Goal: Task Accomplishment & Management: Manage account settings

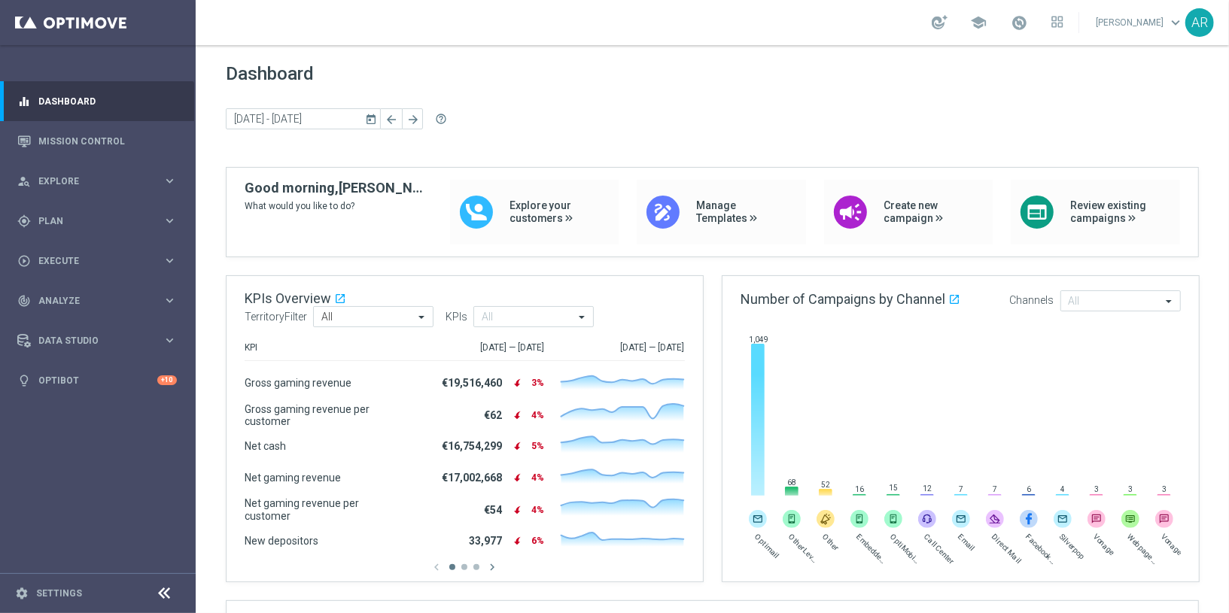
click at [88, 215] on div "gps_fixed Plan" at bounding box center [89, 221] width 145 height 14
click at [80, 248] on link "Target Groups" at bounding box center [97, 252] width 117 height 12
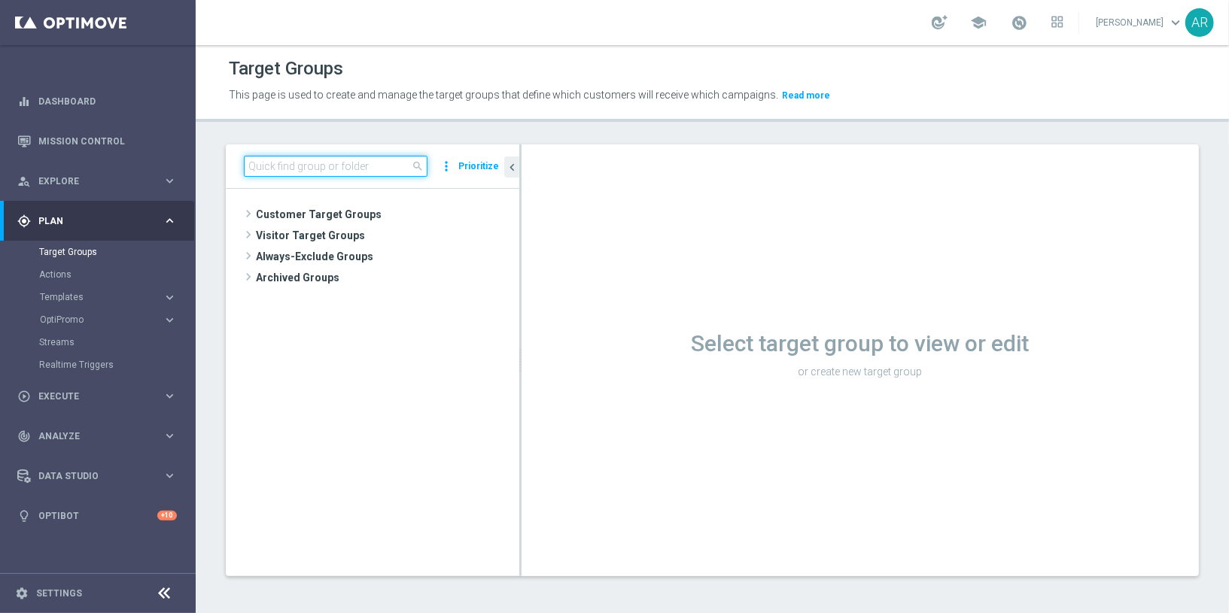
click at [312, 162] on input at bounding box center [336, 166] width 184 height 21
paste input "pt_BR_SX_TGT_ALL_EM_TAC_MIX__INT_CASHDROP_BETBR"
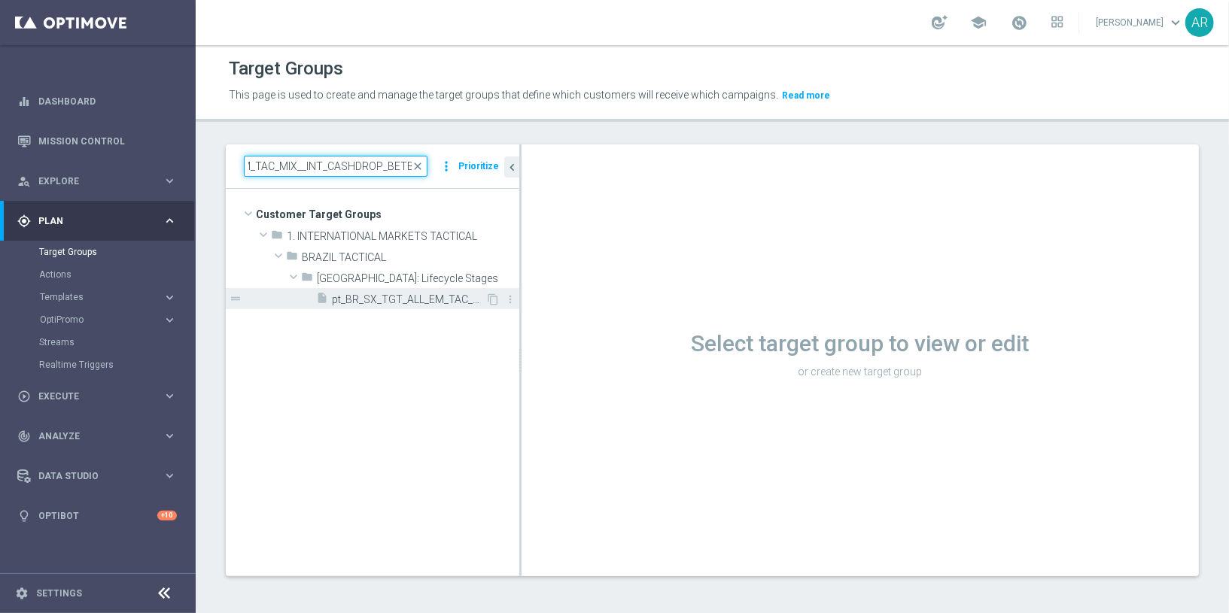
type input "pt_BR_SX_TGT_ALL_EM_TAC_MIX__INT_CASHDROP_BETBR"
click at [430, 298] on span "pt_BR_SX_TGT_ALL_EM_TAC_MIX__INT_CASHDROP_BETBR" at bounding box center [409, 299] width 154 height 13
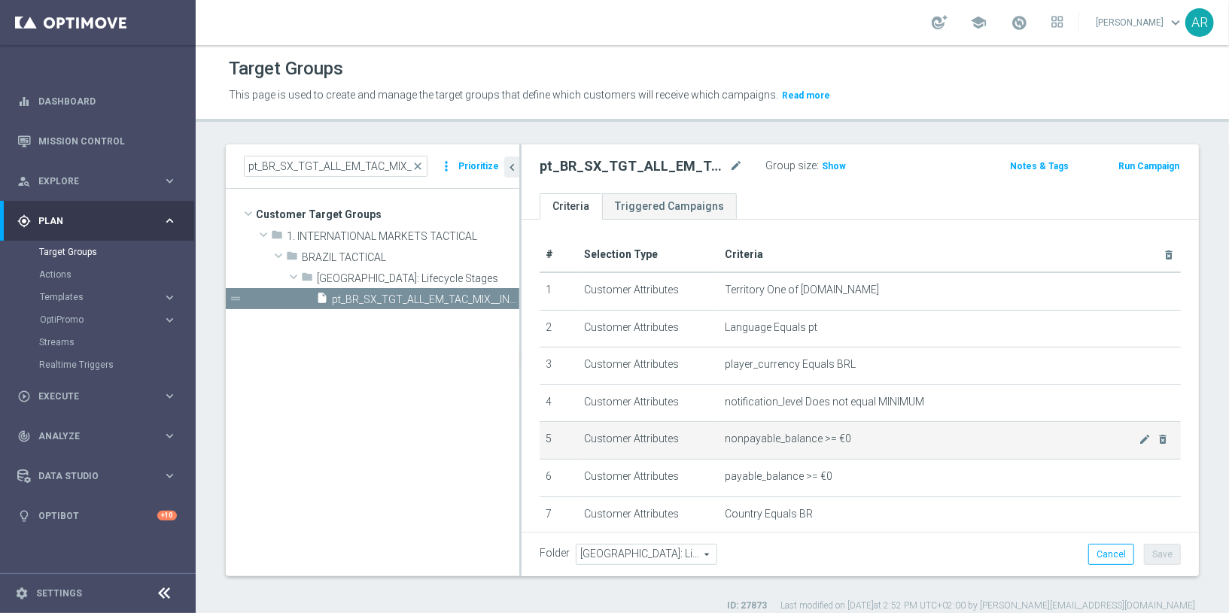
scroll to position [181, 0]
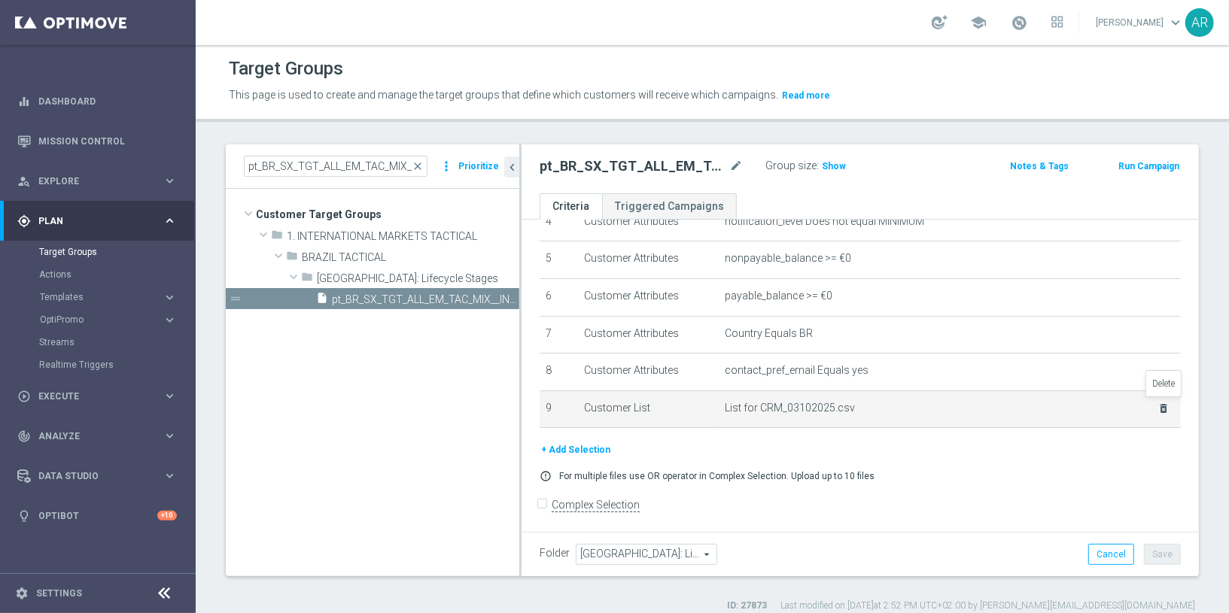
click at [1164, 405] on icon "delete_forever" at bounding box center [1163, 409] width 12 height 12
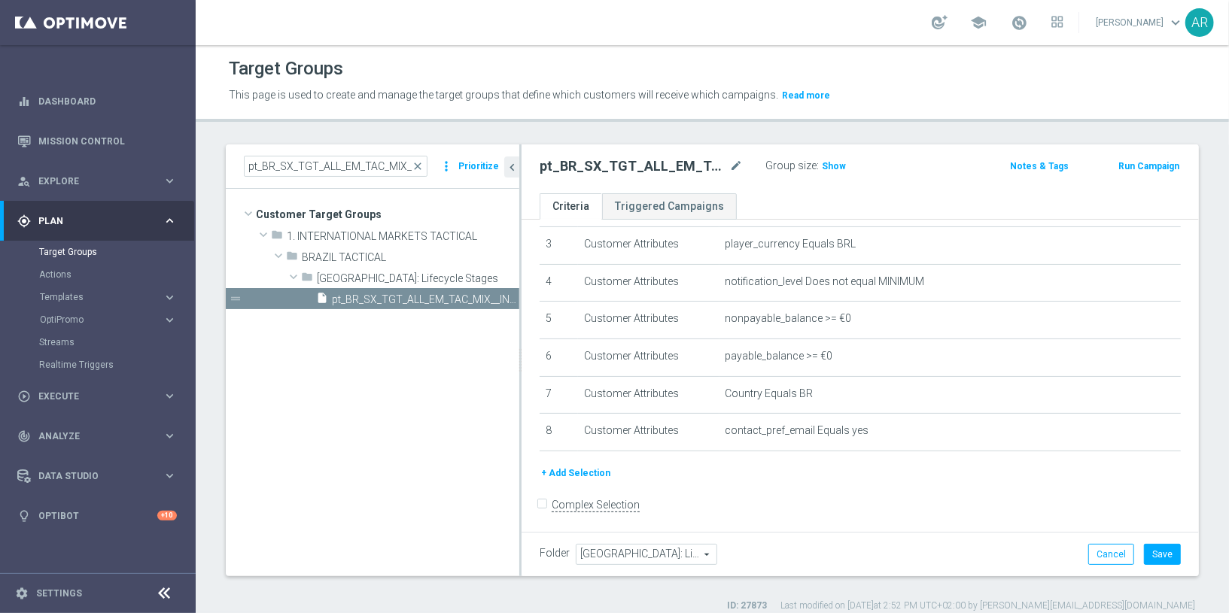
click at [576, 470] on button "+ Add Selection" at bounding box center [576, 473] width 72 height 17
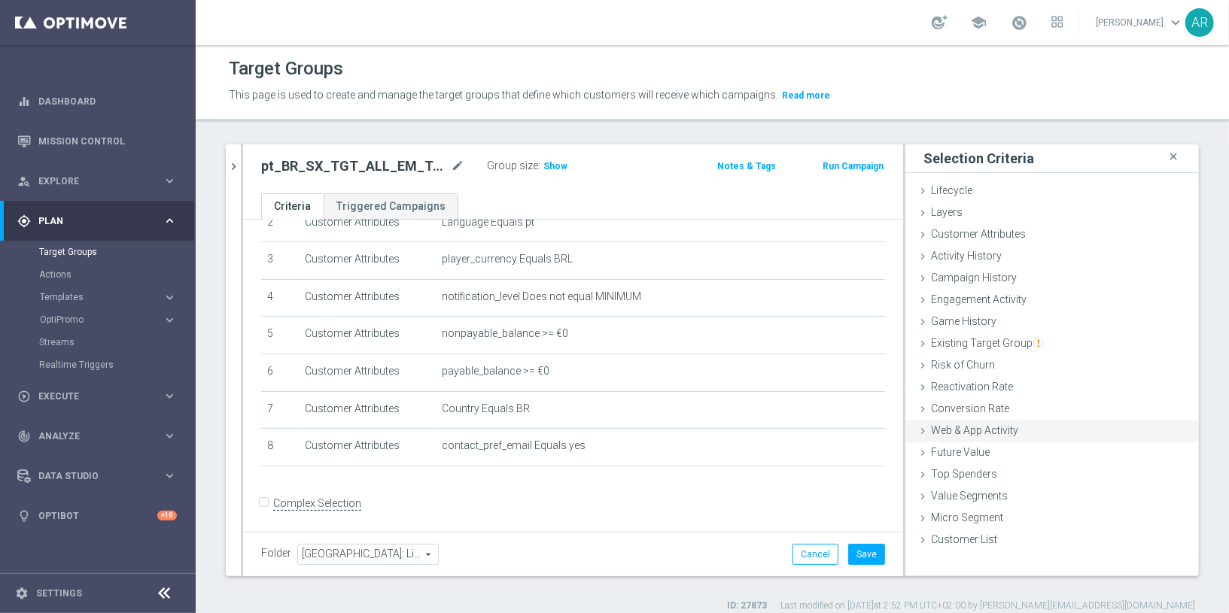
scroll to position [13, 0]
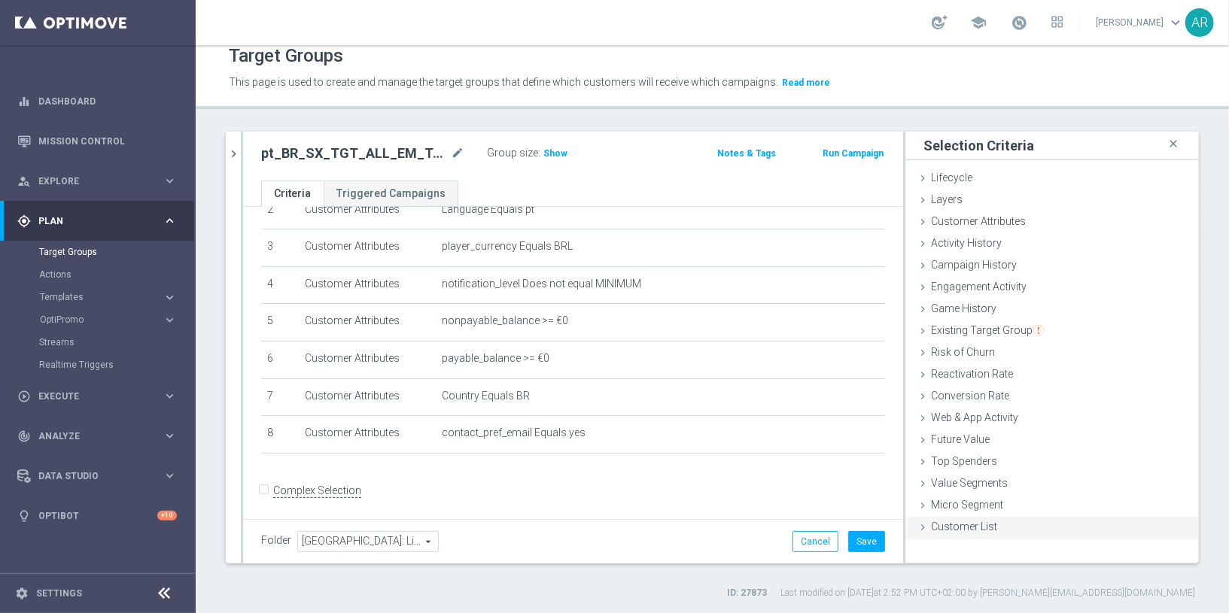
click at [975, 530] on span "Customer List" at bounding box center [964, 527] width 66 height 12
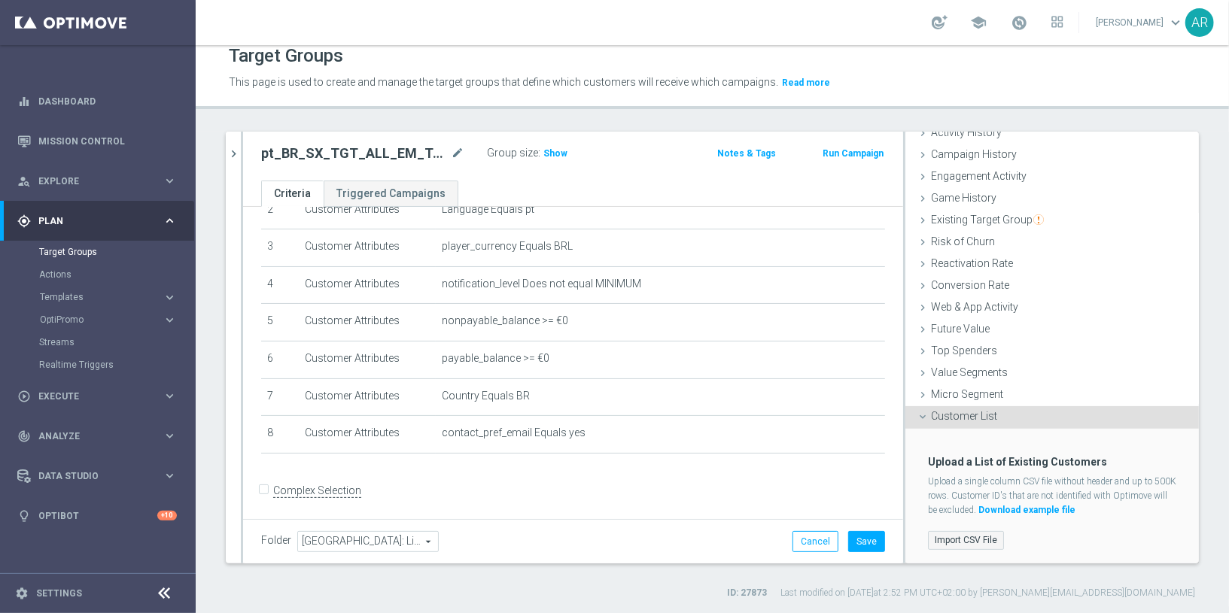
click at [972, 532] on label "Import CSV File" at bounding box center [966, 540] width 76 height 19
click at [0, 0] on input "Import CSV File" at bounding box center [0, 0] width 0 height 0
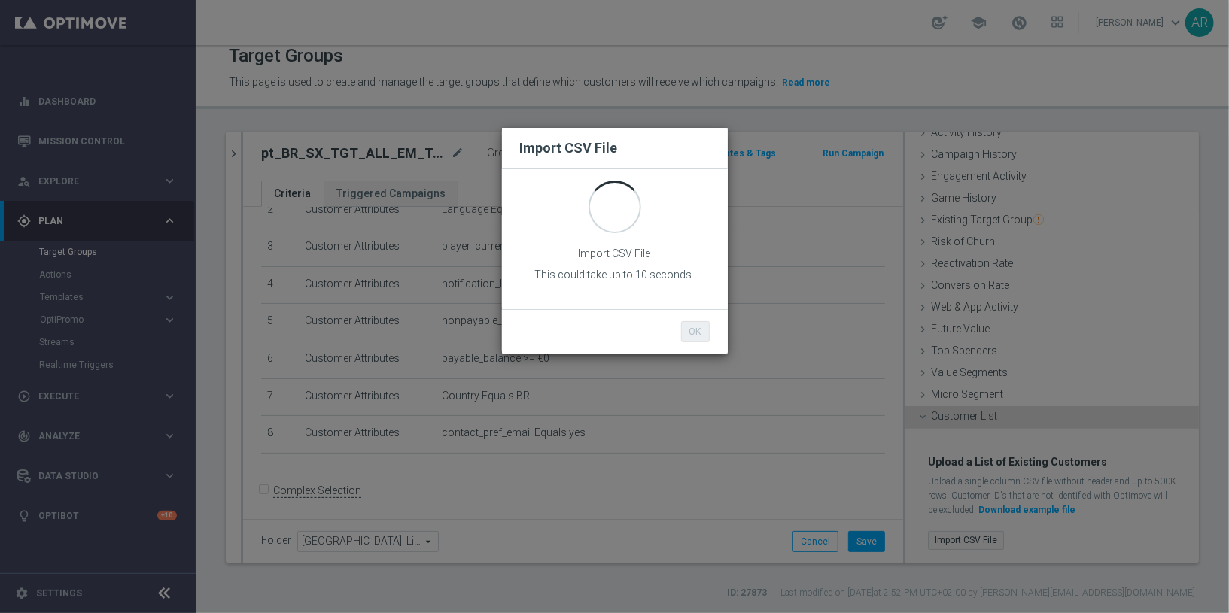
scroll to position [0, 0]
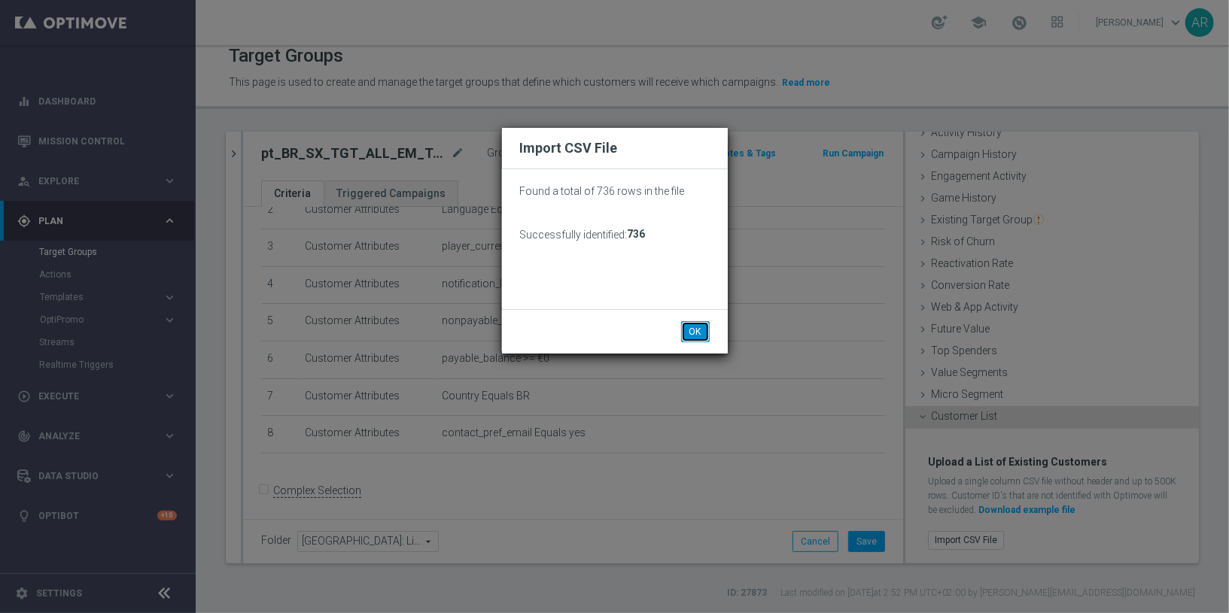
click at [686, 329] on button "OK" at bounding box center [695, 331] width 29 height 21
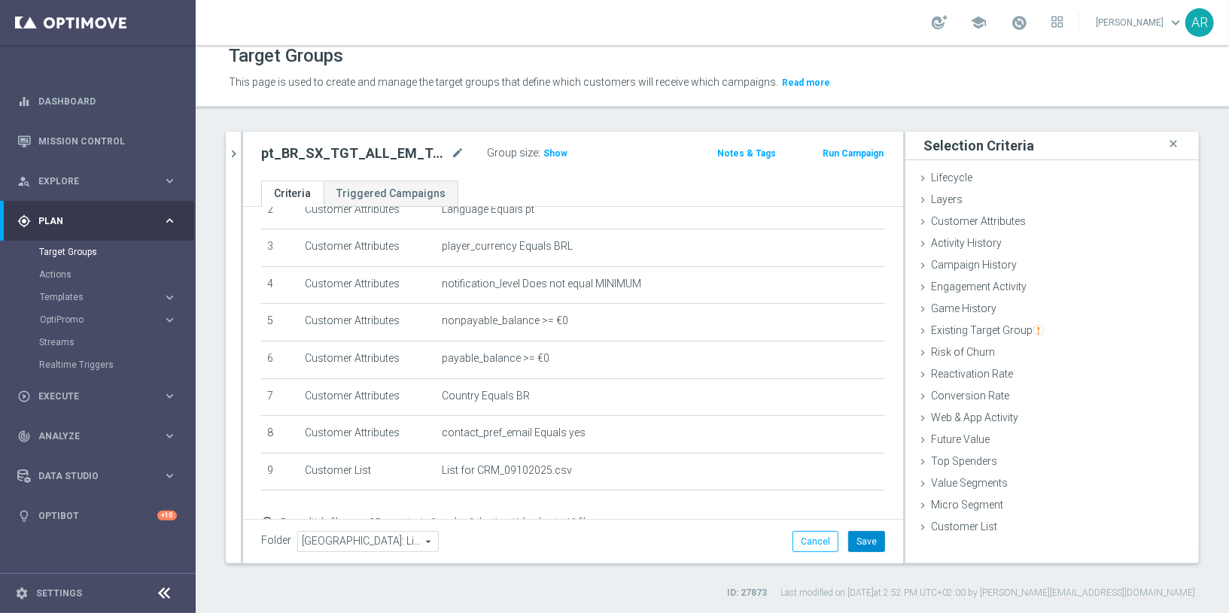
click at [868, 544] on button "Save" at bounding box center [866, 541] width 37 height 21
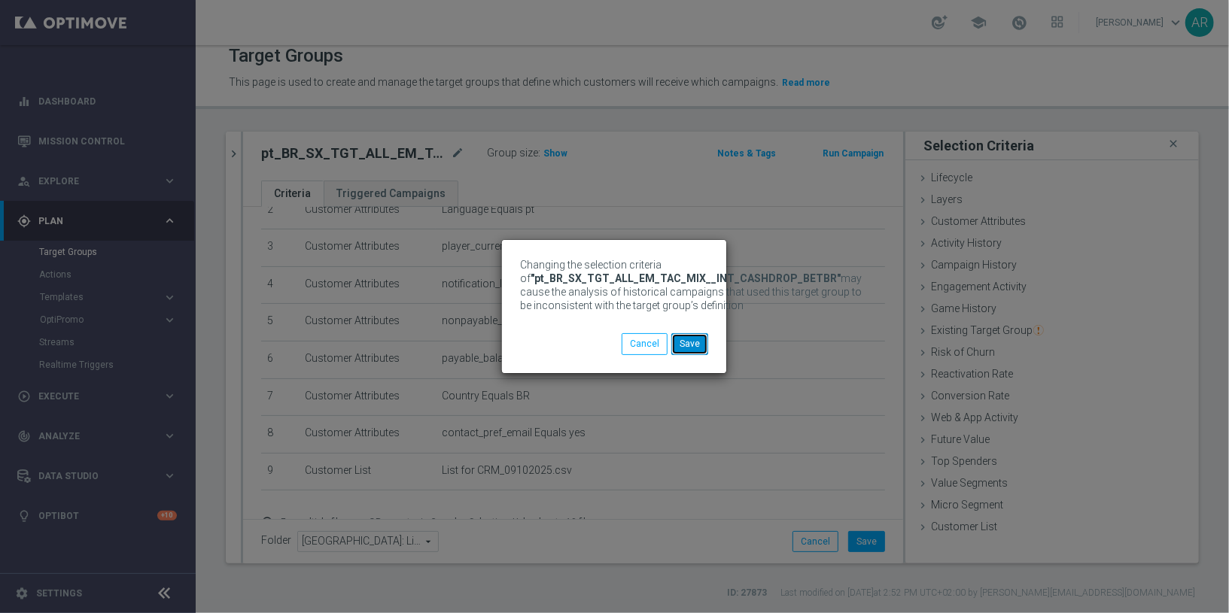
click at [689, 345] on button "Save" at bounding box center [689, 343] width 37 height 21
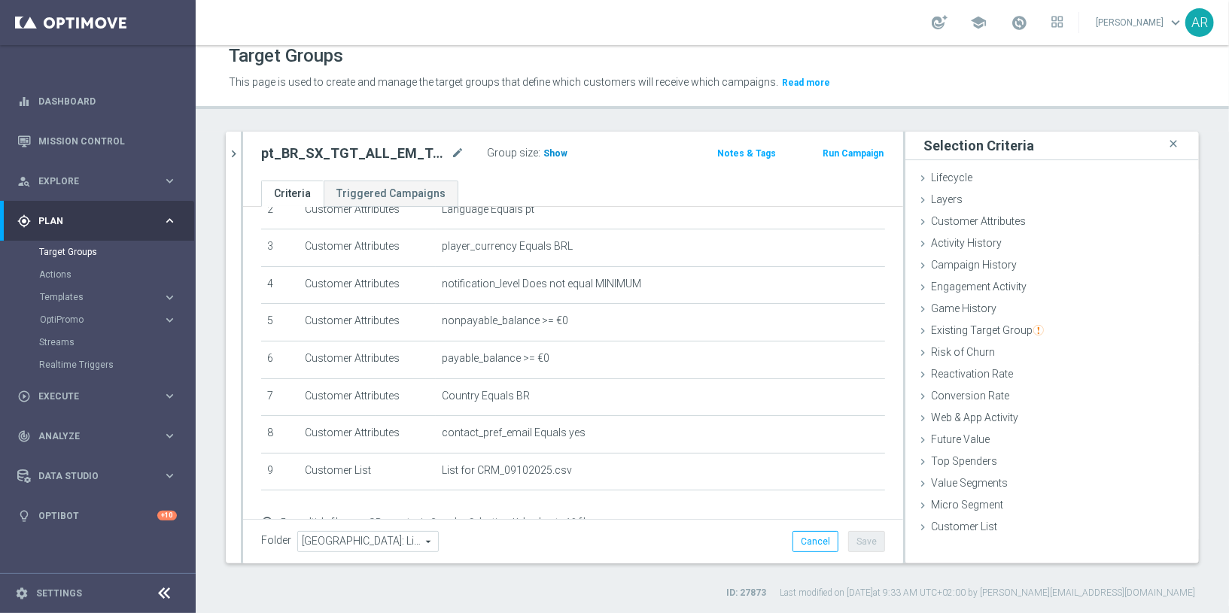
click at [550, 151] on span "Show" at bounding box center [555, 153] width 24 height 11
click at [495, 178] on div "pt_BR_SX_TGT_ALL_EM_TAC_MIX__INT_CASHDROP_BETBR mode_edit Group size : Show Cal…" at bounding box center [573, 156] width 660 height 49
click at [549, 150] on span "24" at bounding box center [551, 155] width 14 height 14
click at [72, 251] on link "Target Groups" at bounding box center [97, 252] width 117 height 12
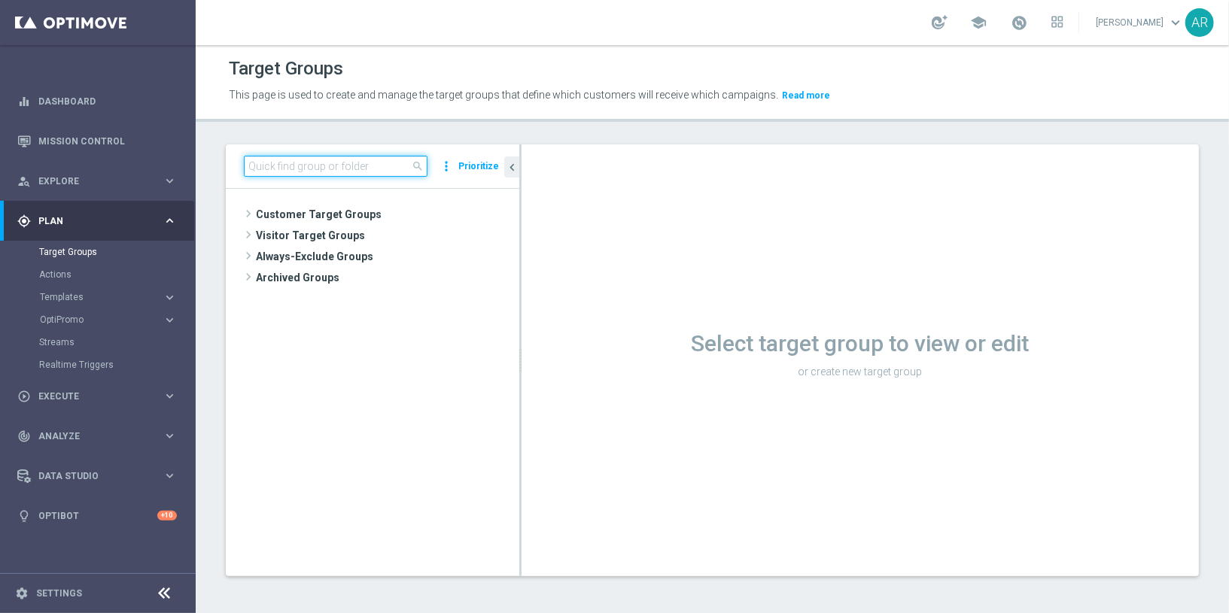
click at [316, 166] on input at bounding box center [336, 166] width 184 height 21
paste input "BR_SOL__INT_CASHDROP__ALL_EMA_TAC_MIX"
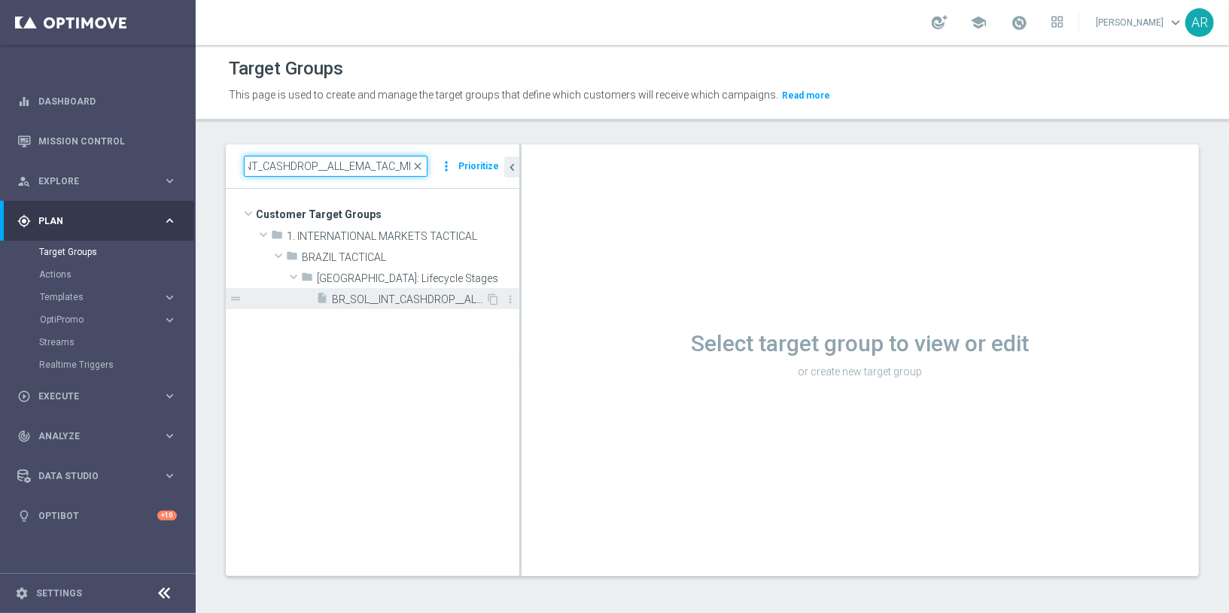
type input "BR_SOL__INT_CASHDROP__ALL_EMA_TAC_MIX"
click at [364, 296] on span "BR_SOL__INT_CASHDROP__ALL_EMA_TAC_MIX" at bounding box center [409, 299] width 154 height 13
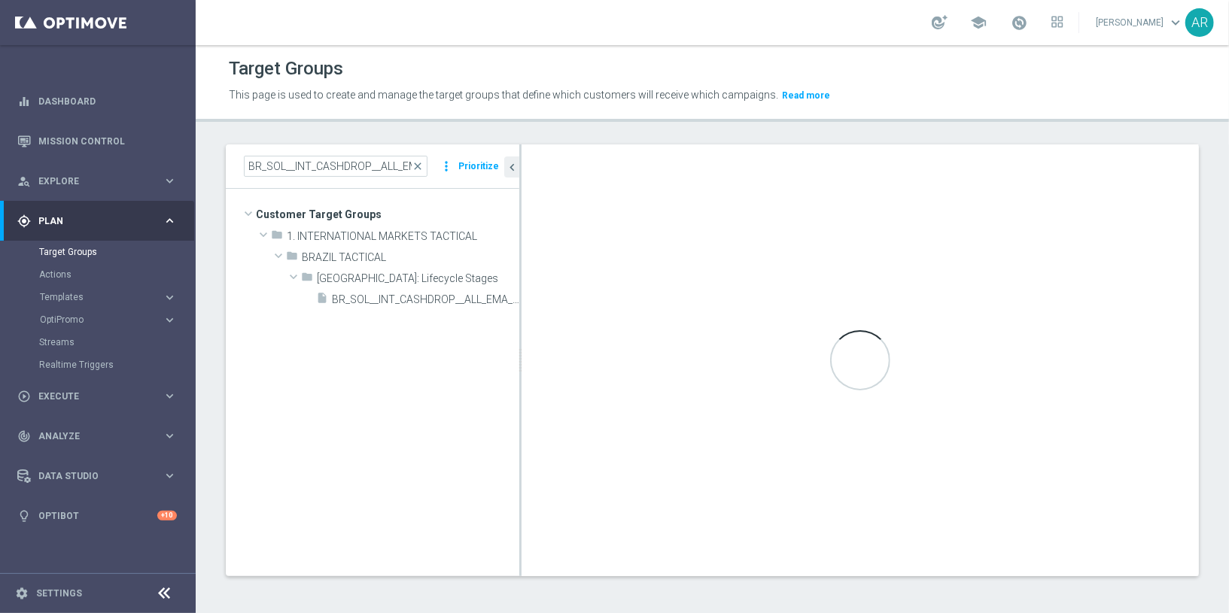
click at [376, 372] on tree-viewport "Customer Target Groups library_add create_new_folder folder" at bounding box center [372, 382] width 293 height 387
click at [410, 300] on span "BR_SOL__INT_CASHDROP__ALL_EMA_TAC_MIX" at bounding box center [409, 299] width 154 height 13
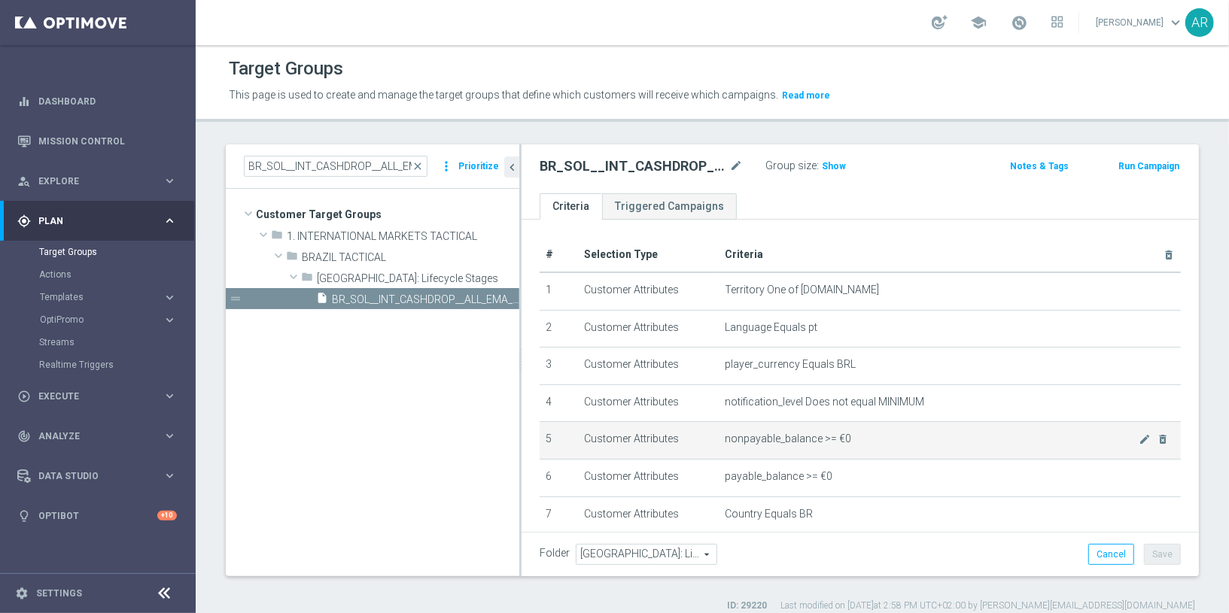
scroll to position [181, 0]
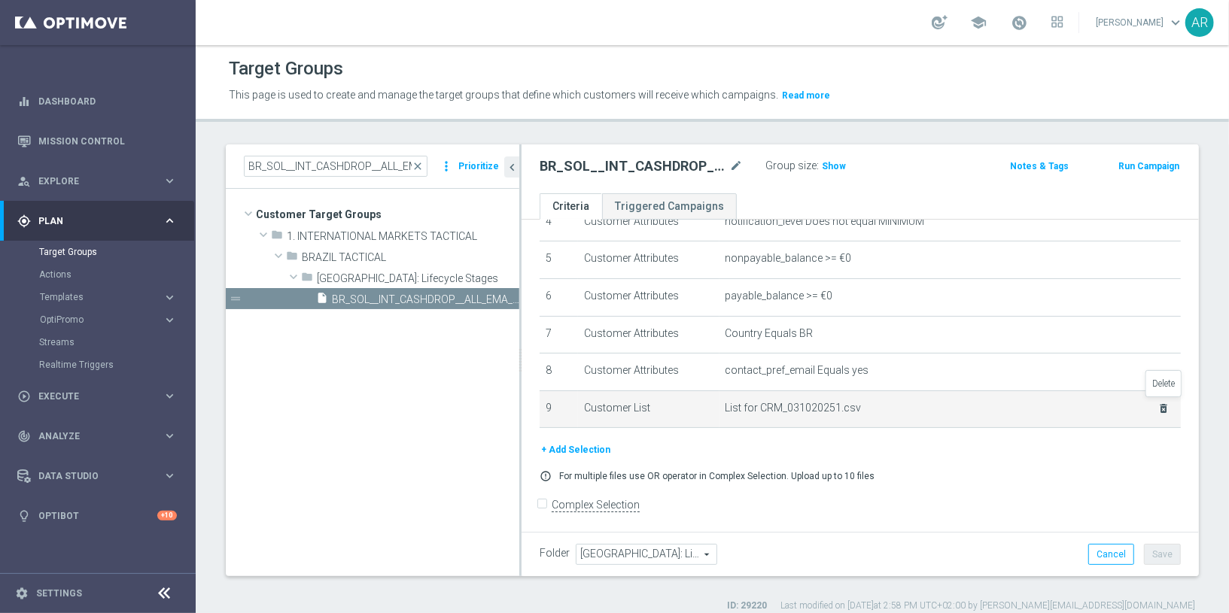
click at [1165, 406] on icon "delete_forever" at bounding box center [1163, 409] width 12 height 12
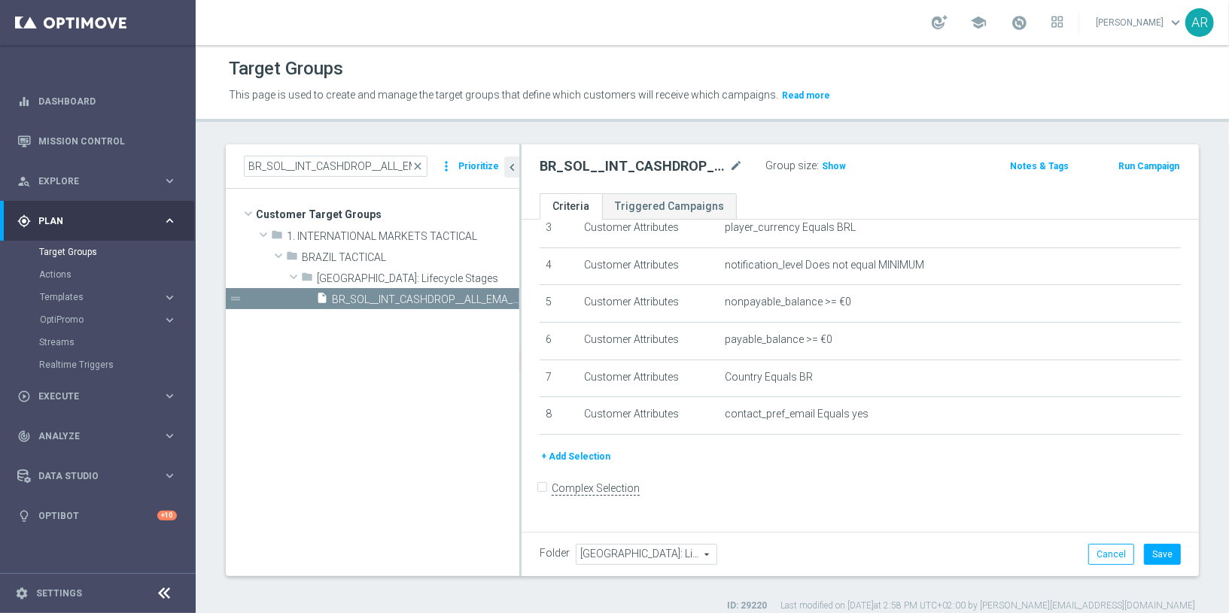
scroll to position [120, 0]
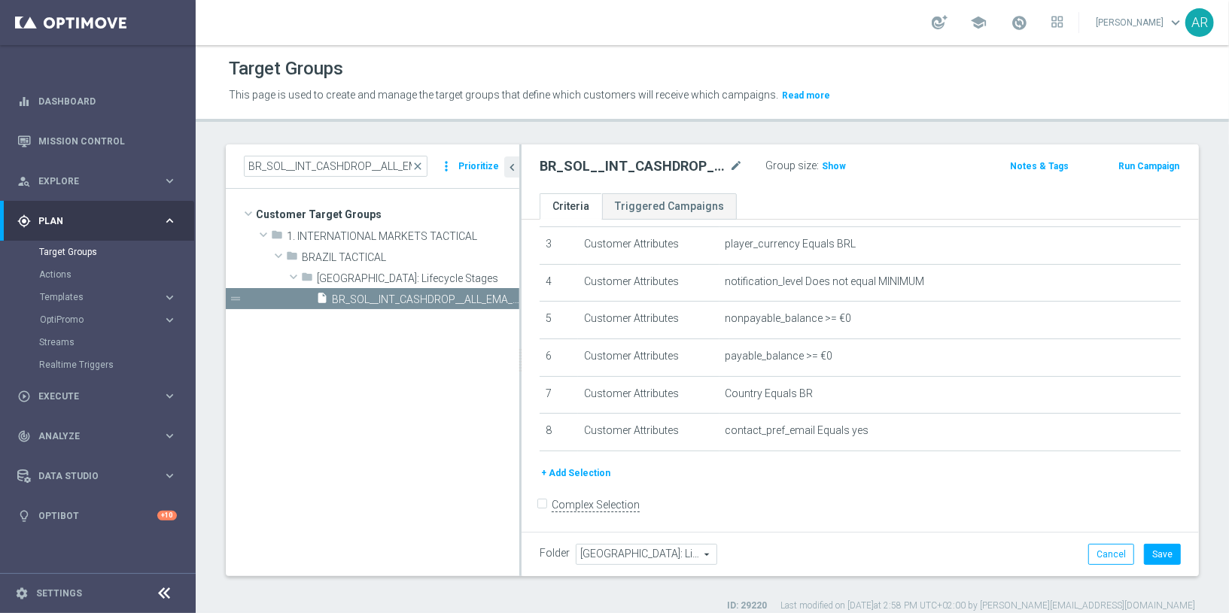
click at [569, 468] on button "+ Add Selection" at bounding box center [576, 473] width 72 height 17
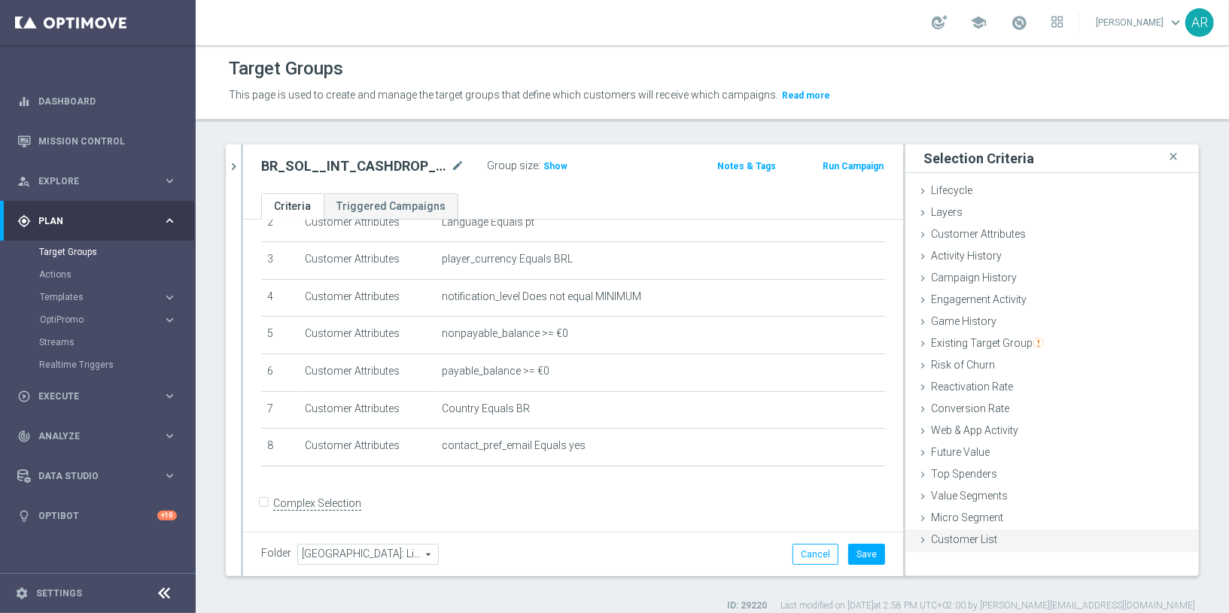
click at [982, 534] on span "Customer List" at bounding box center [964, 540] width 66 height 12
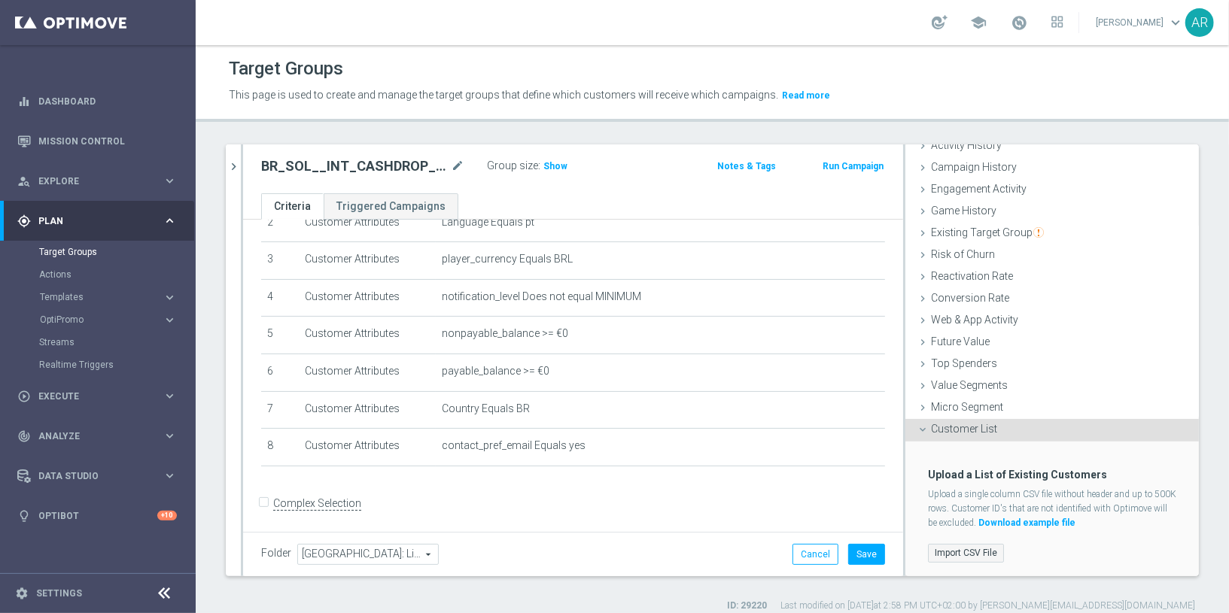
click at [962, 552] on label "Import CSV File" at bounding box center [966, 553] width 76 height 19
click at [0, 0] on input "Import CSV File" at bounding box center [0, 0] width 0 height 0
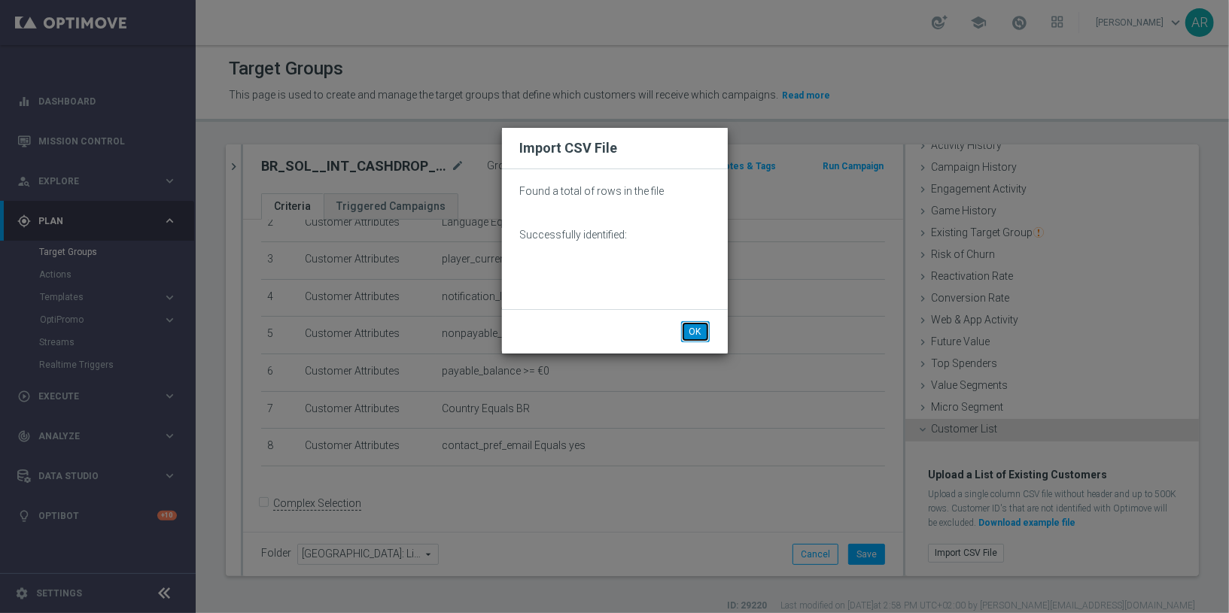
click at [693, 330] on button "OK" at bounding box center [695, 331] width 29 height 21
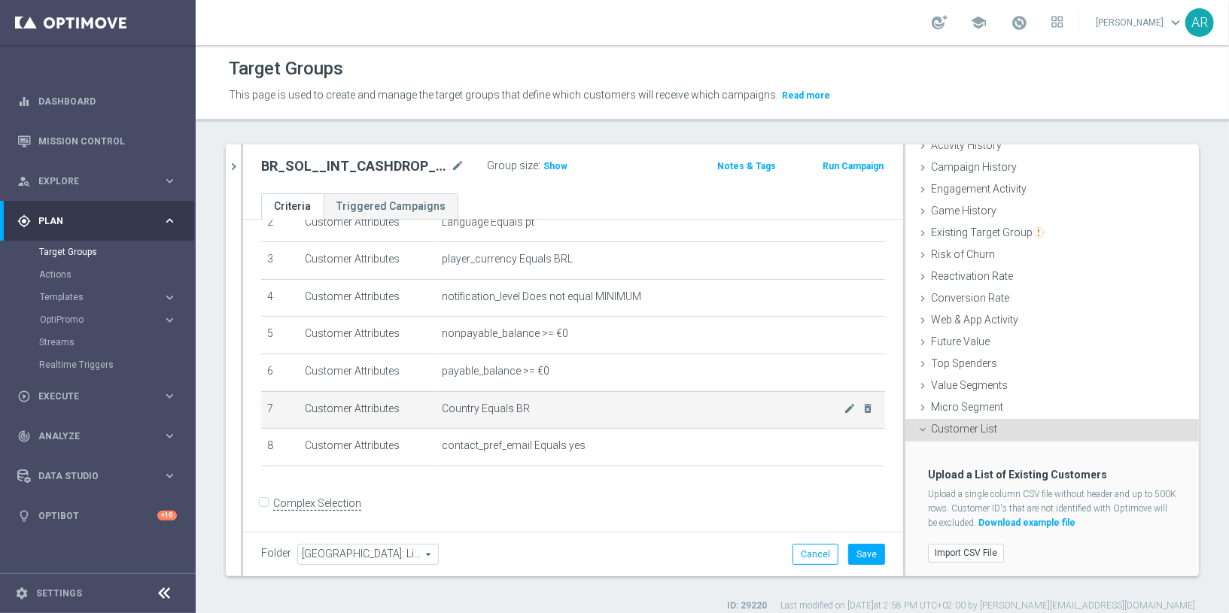
scroll to position [13, 0]
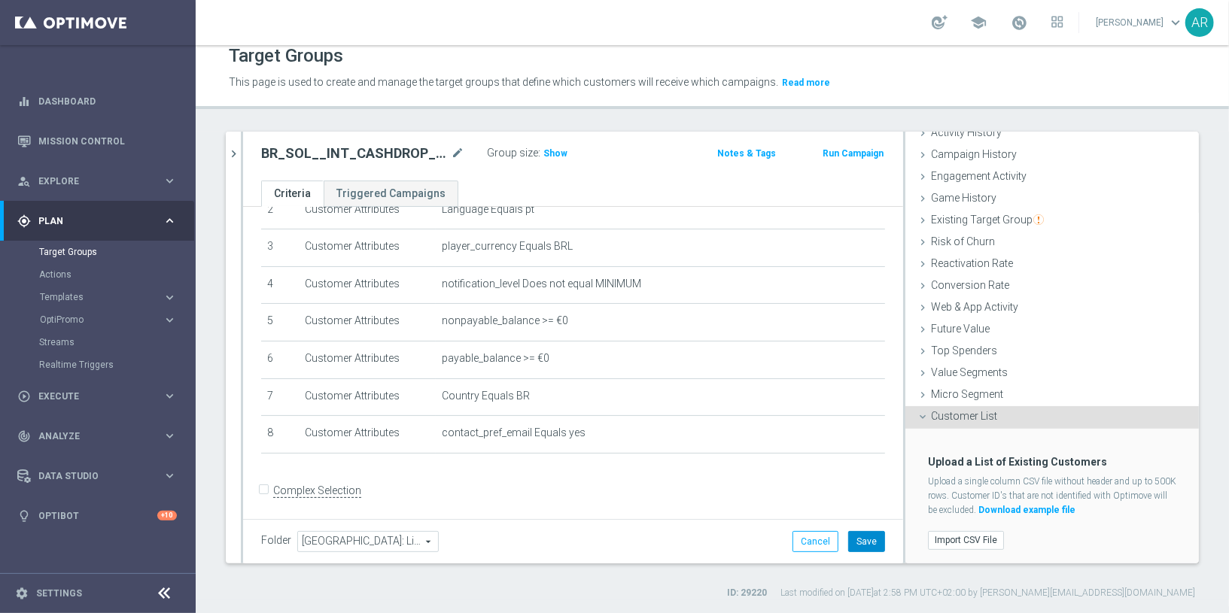
click at [870, 542] on button "Save" at bounding box center [866, 541] width 37 height 21
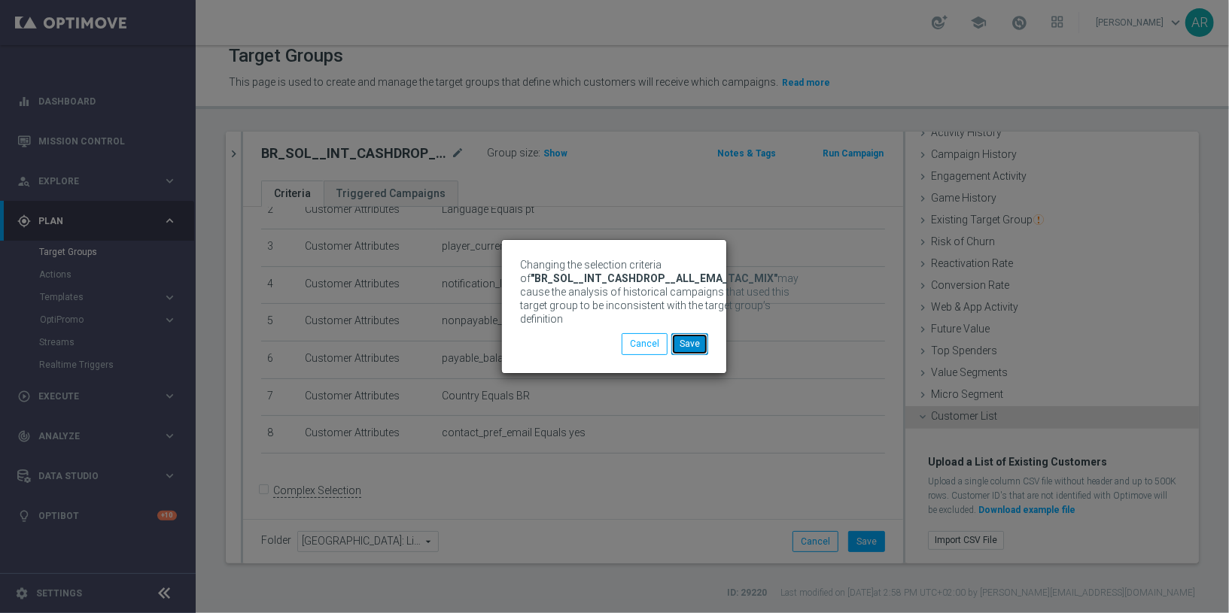
click at [690, 335] on button "Save" at bounding box center [689, 343] width 37 height 21
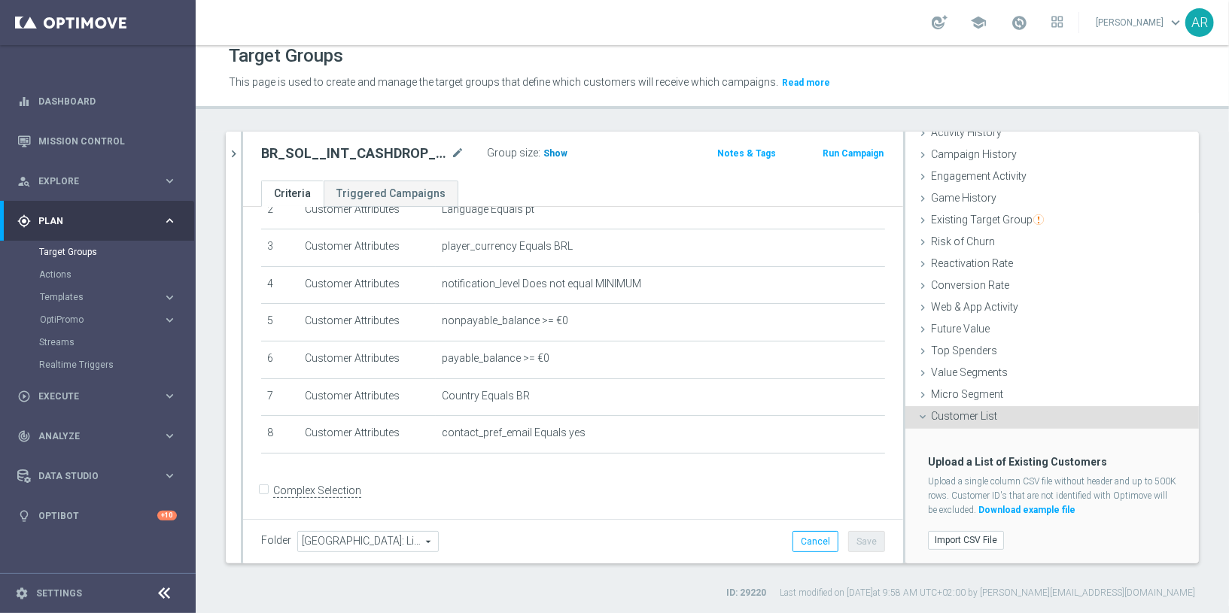
click at [556, 154] on span "Show" at bounding box center [555, 153] width 24 height 11
click at [961, 539] on label "Import CSV File" at bounding box center [966, 540] width 76 height 19
click at [0, 0] on input "Import CSV File" at bounding box center [0, 0] width 0 height 0
click at [962, 536] on label "Import CSV File" at bounding box center [966, 540] width 76 height 19
click at [0, 0] on input "Import CSV File" at bounding box center [0, 0] width 0 height 0
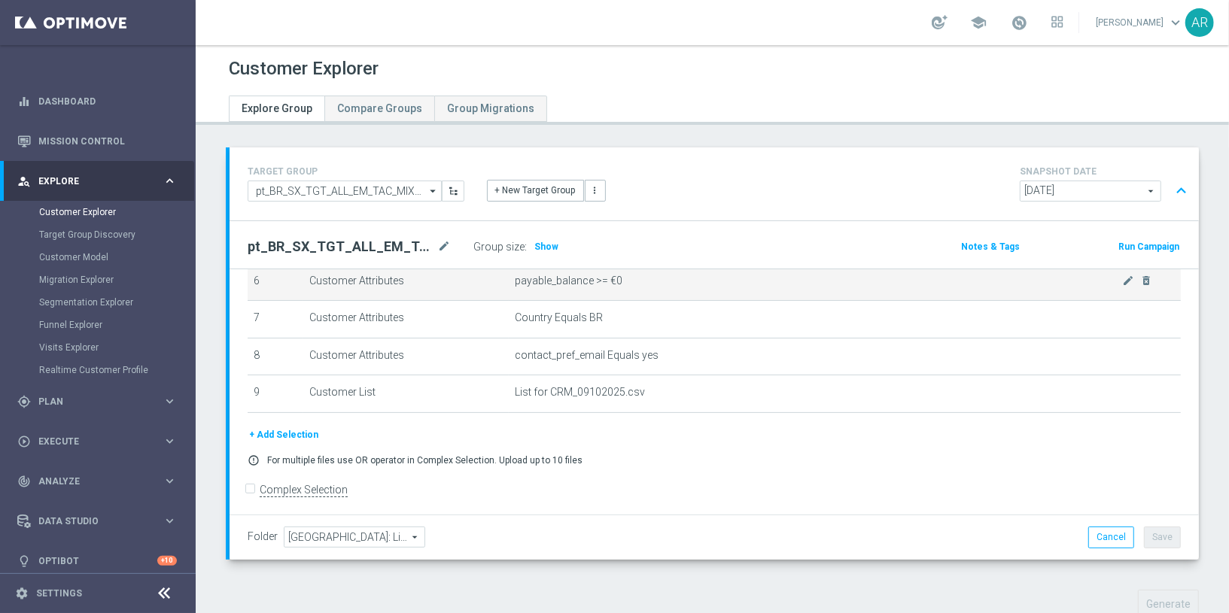
scroll to position [790, 0]
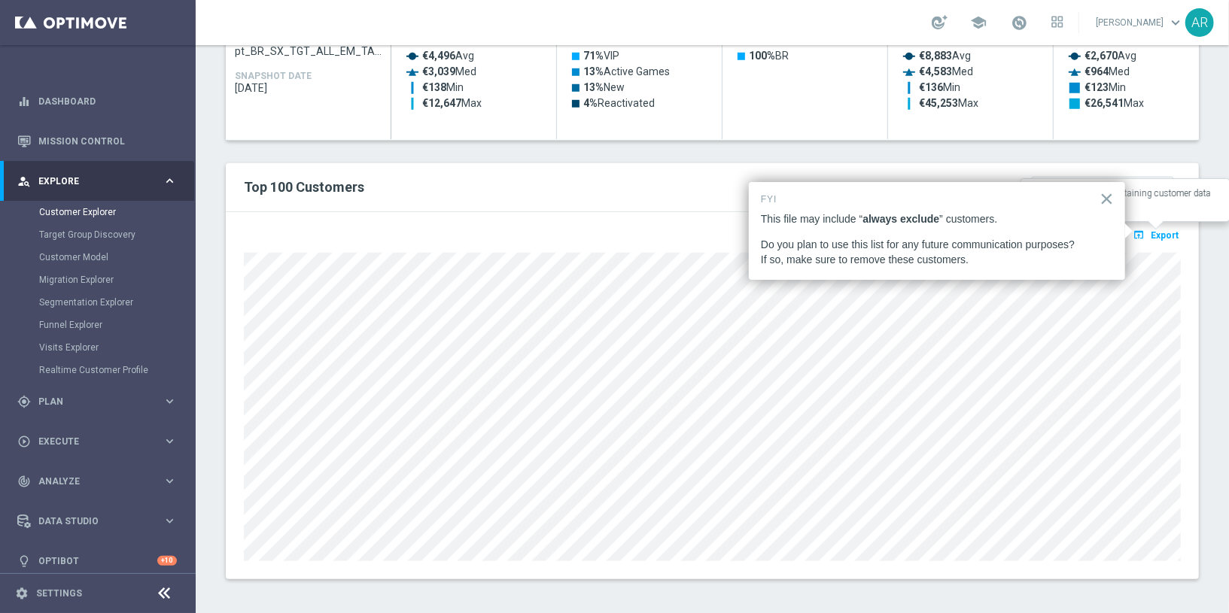
click at [1161, 233] on span "Export" at bounding box center [1165, 235] width 28 height 11
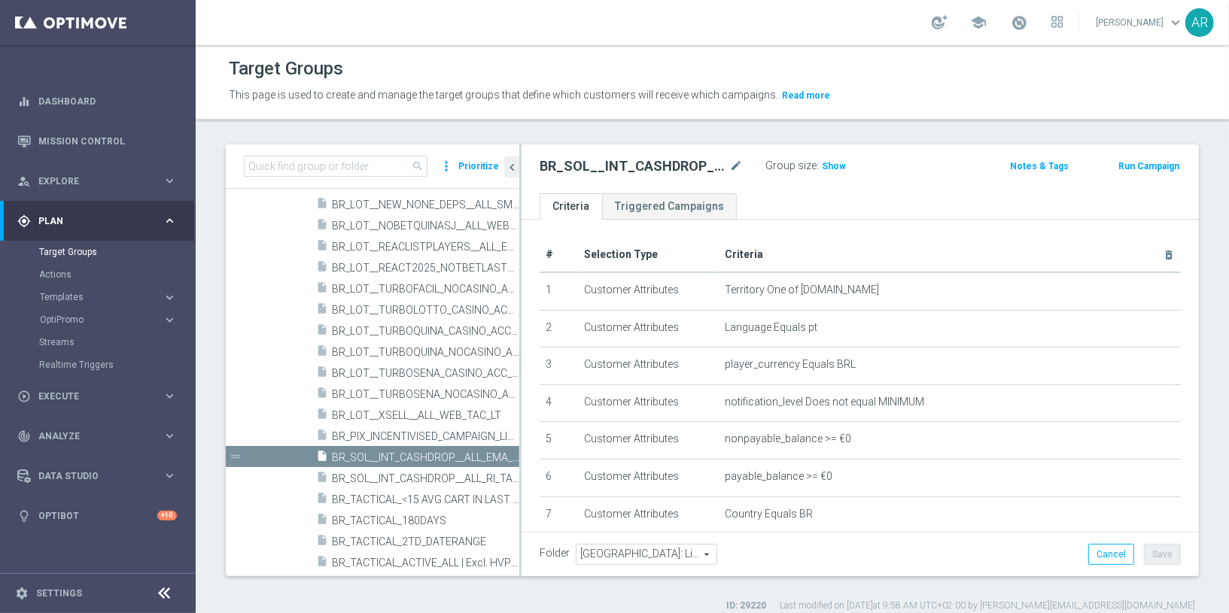
scroll to position [120, 0]
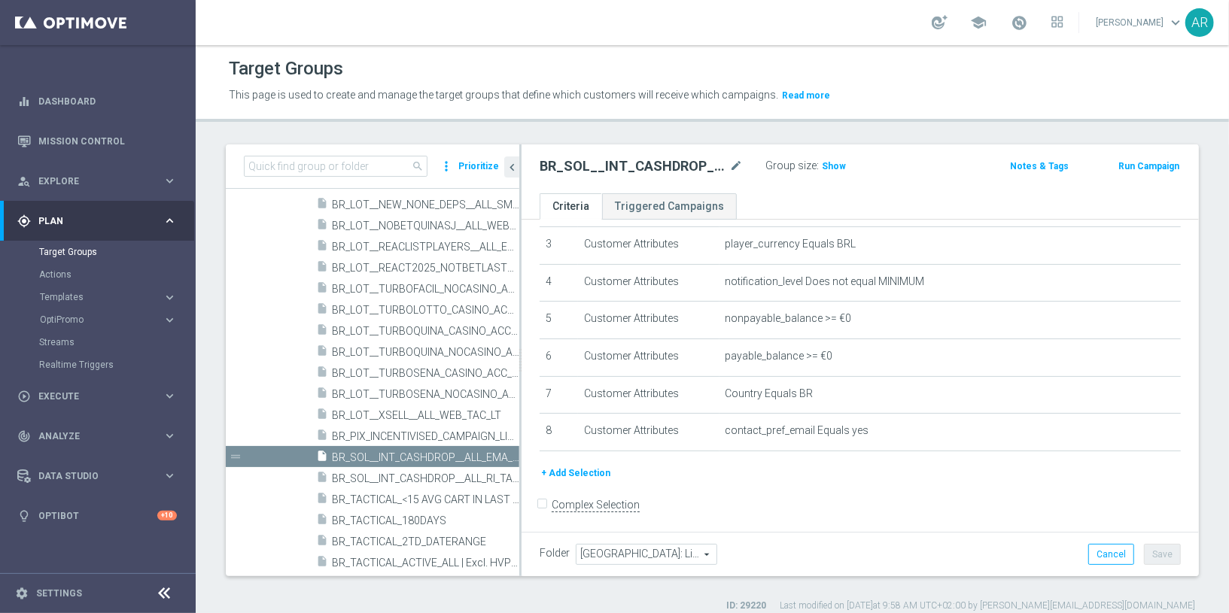
click at [576, 469] on button "+ Add Selection" at bounding box center [576, 473] width 72 height 17
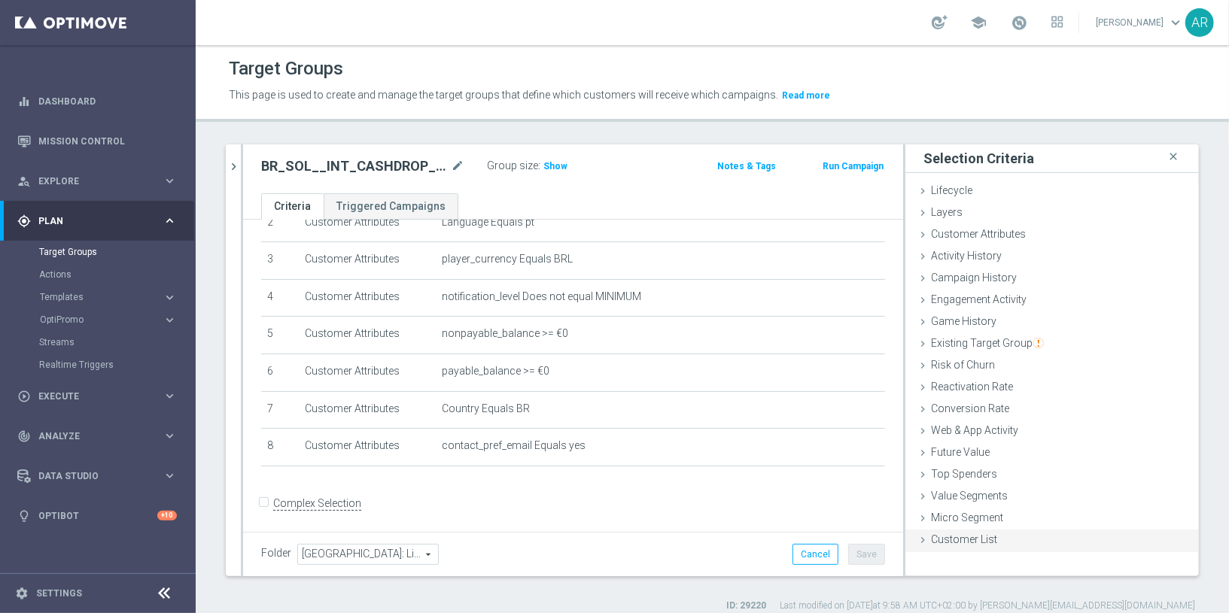
click at [1005, 537] on div "Customer List done" at bounding box center [1051, 541] width 293 height 23
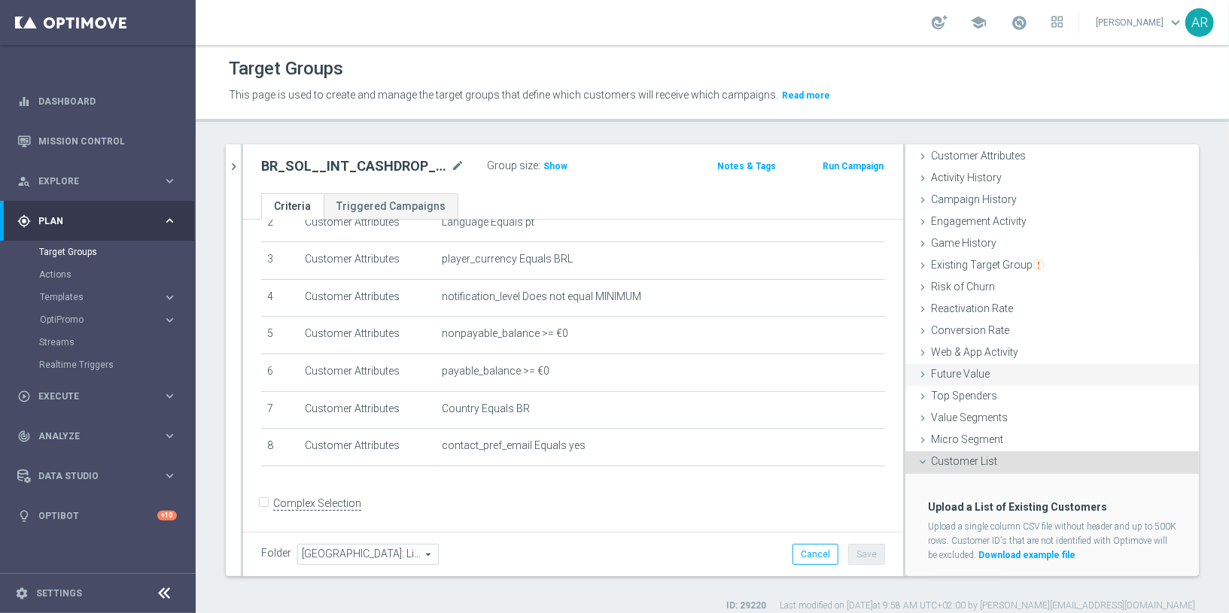
scroll to position [111, 0]
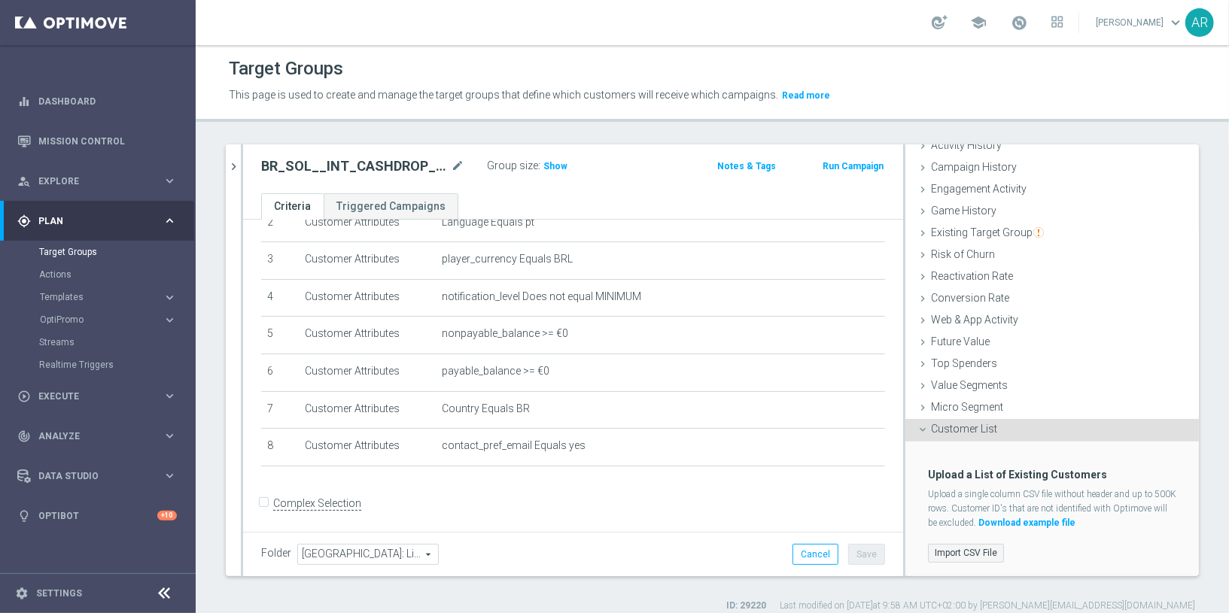
click at [975, 547] on label "Import CSV File" at bounding box center [966, 553] width 76 height 19
click at [0, 0] on input "Import CSV File" at bounding box center [0, 0] width 0 height 0
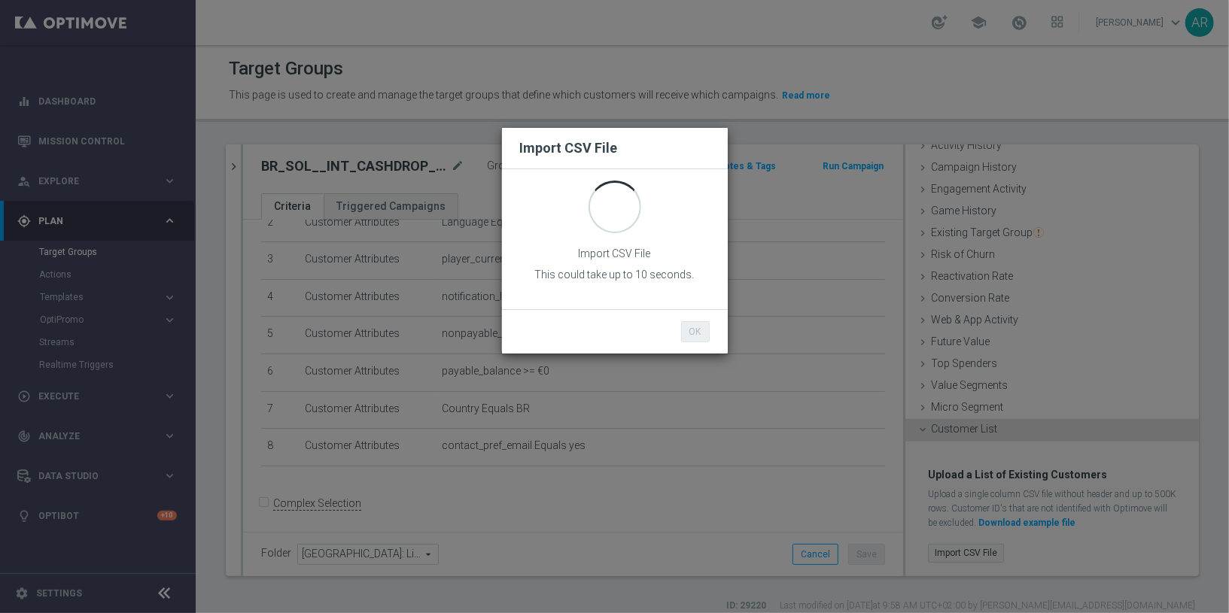
scroll to position [0, 0]
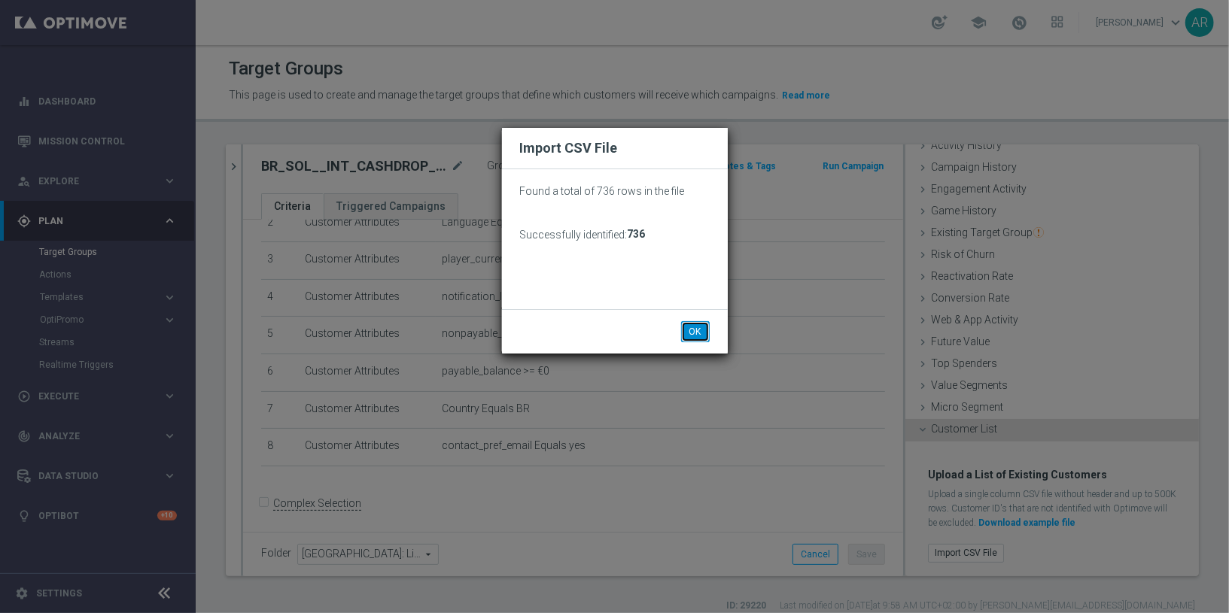
click at [690, 330] on button "OK" at bounding box center [695, 331] width 29 height 21
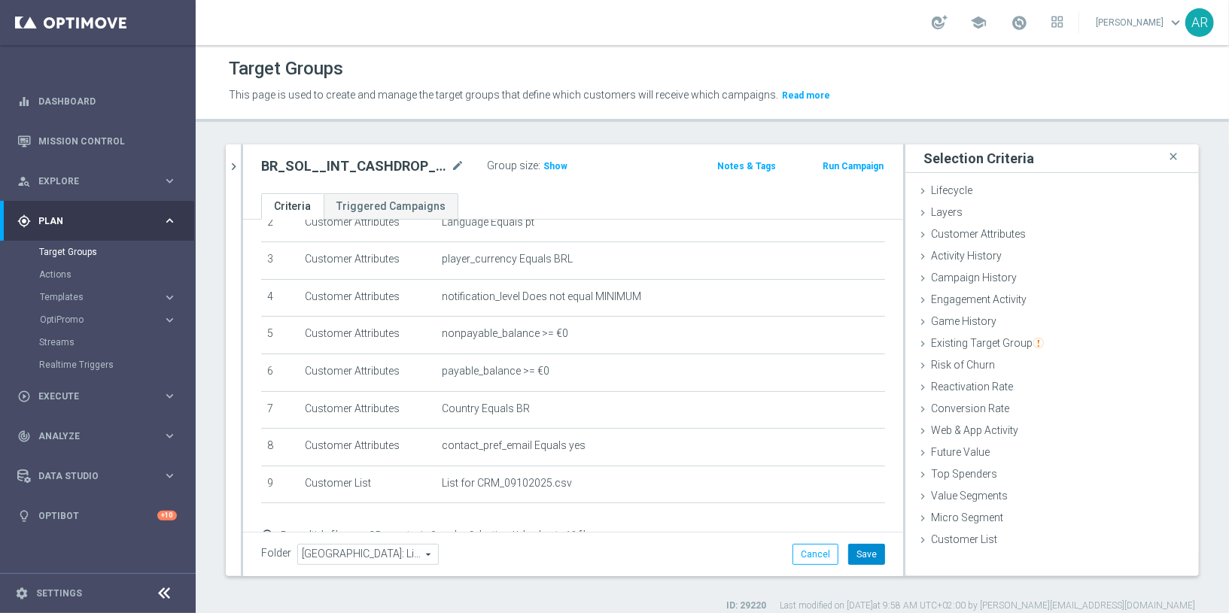
click at [865, 554] on button "Save" at bounding box center [866, 554] width 37 height 21
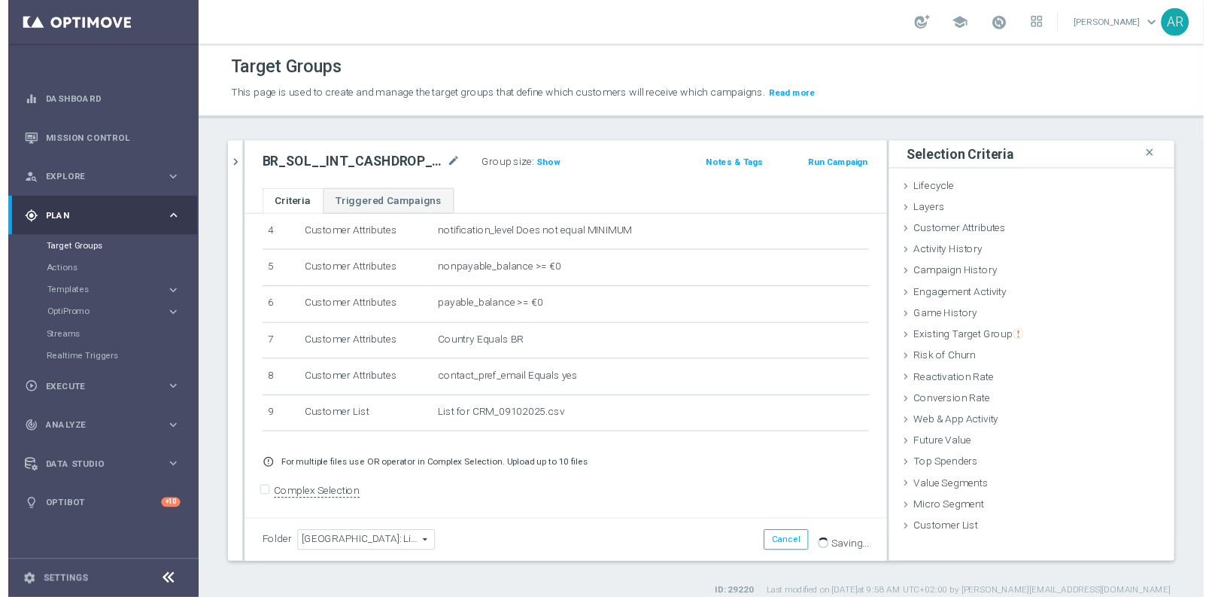
scroll to position [13, 0]
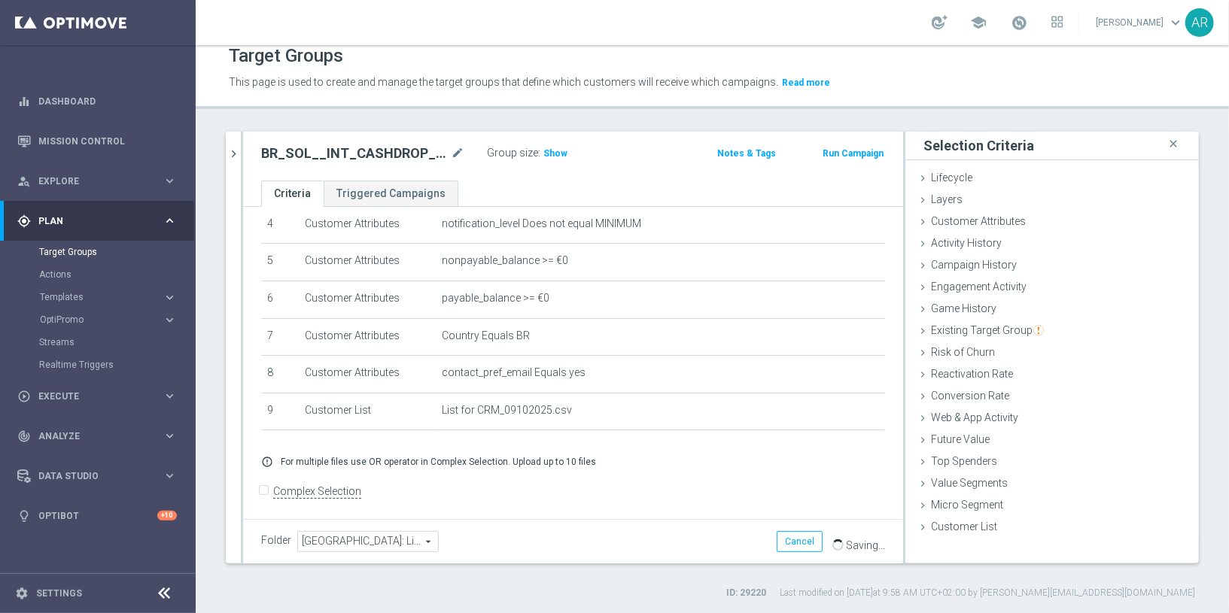
click at [518, 546] on div "Folder BRAZIL: Lifecycle Stages BRAZIL: Lifecycle Stages arrow_drop_down search…" at bounding box center [573, 541] width 624 height 21
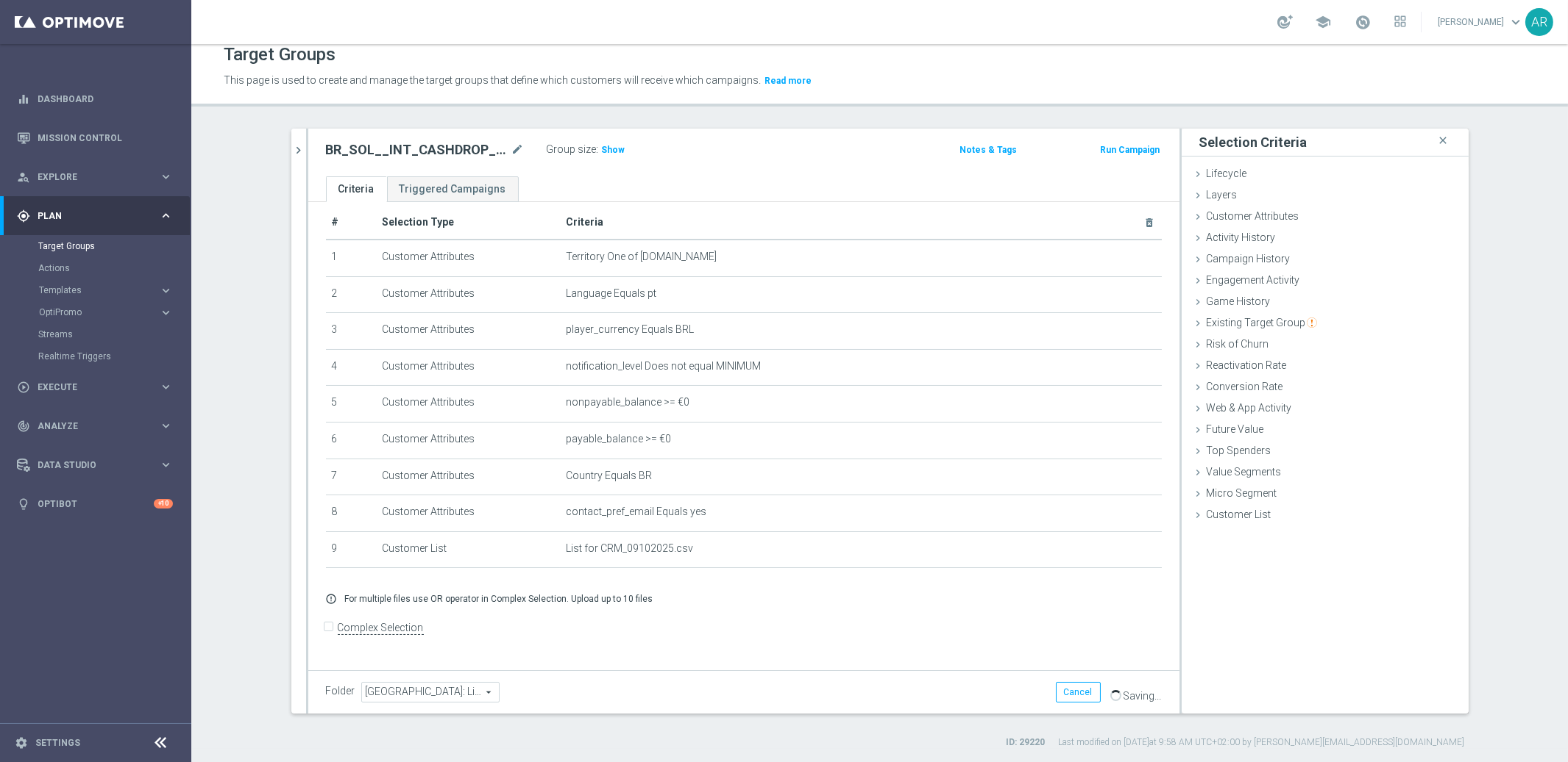
scroll to position [0, 0]
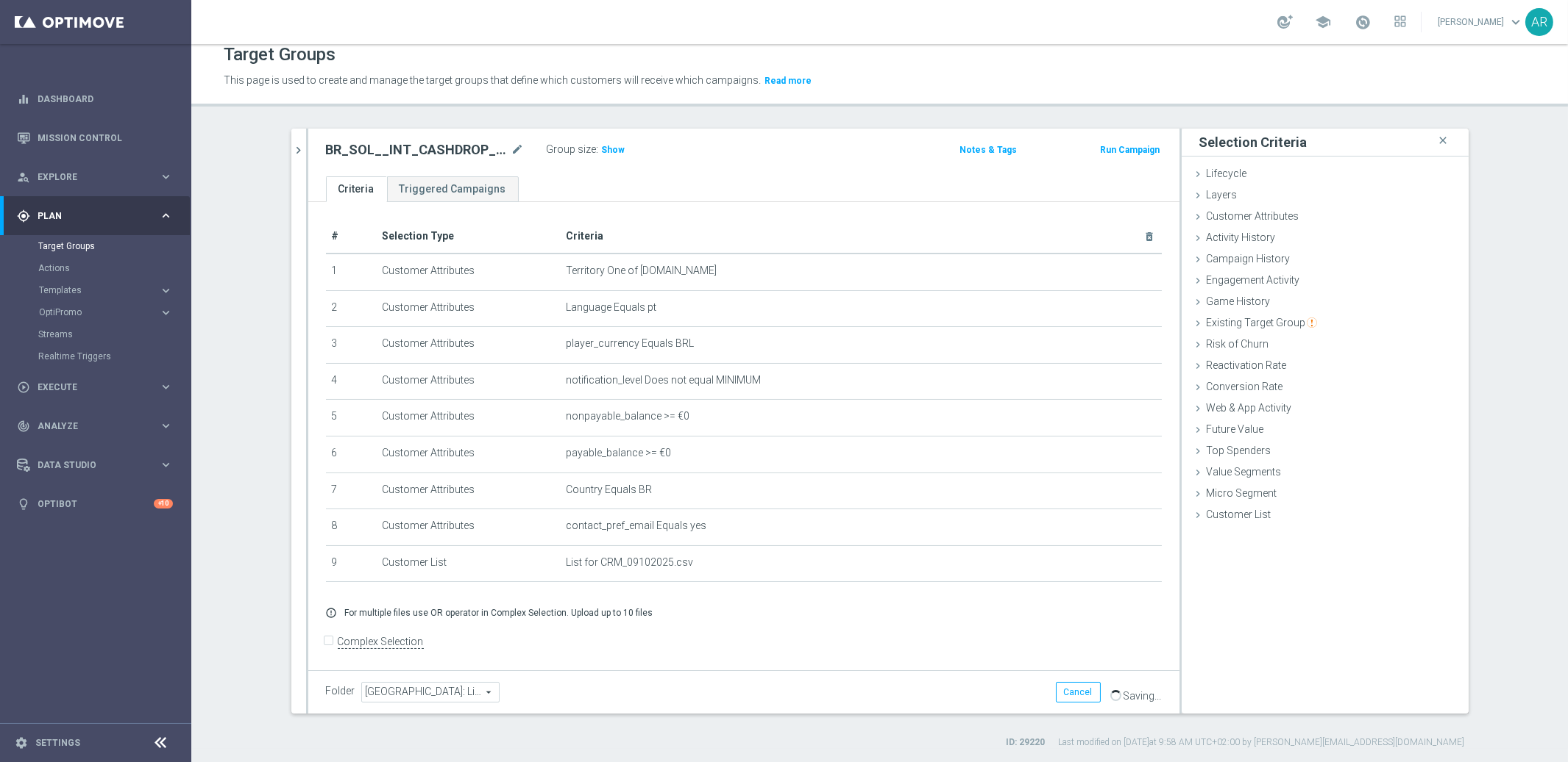
click at [251, 492] on section "search more_vert Prioritize Customer Target Groups library_add create_new_folder" at bounding box center [880, 439] width 1376 height 620
click at [768, 599] on div "Folder BRAZIL: Lifecycle Stages BRAZIL: Lifecycle Stages arrow_drop_down search…" at bounding box center [743, 692] width 836 height 21
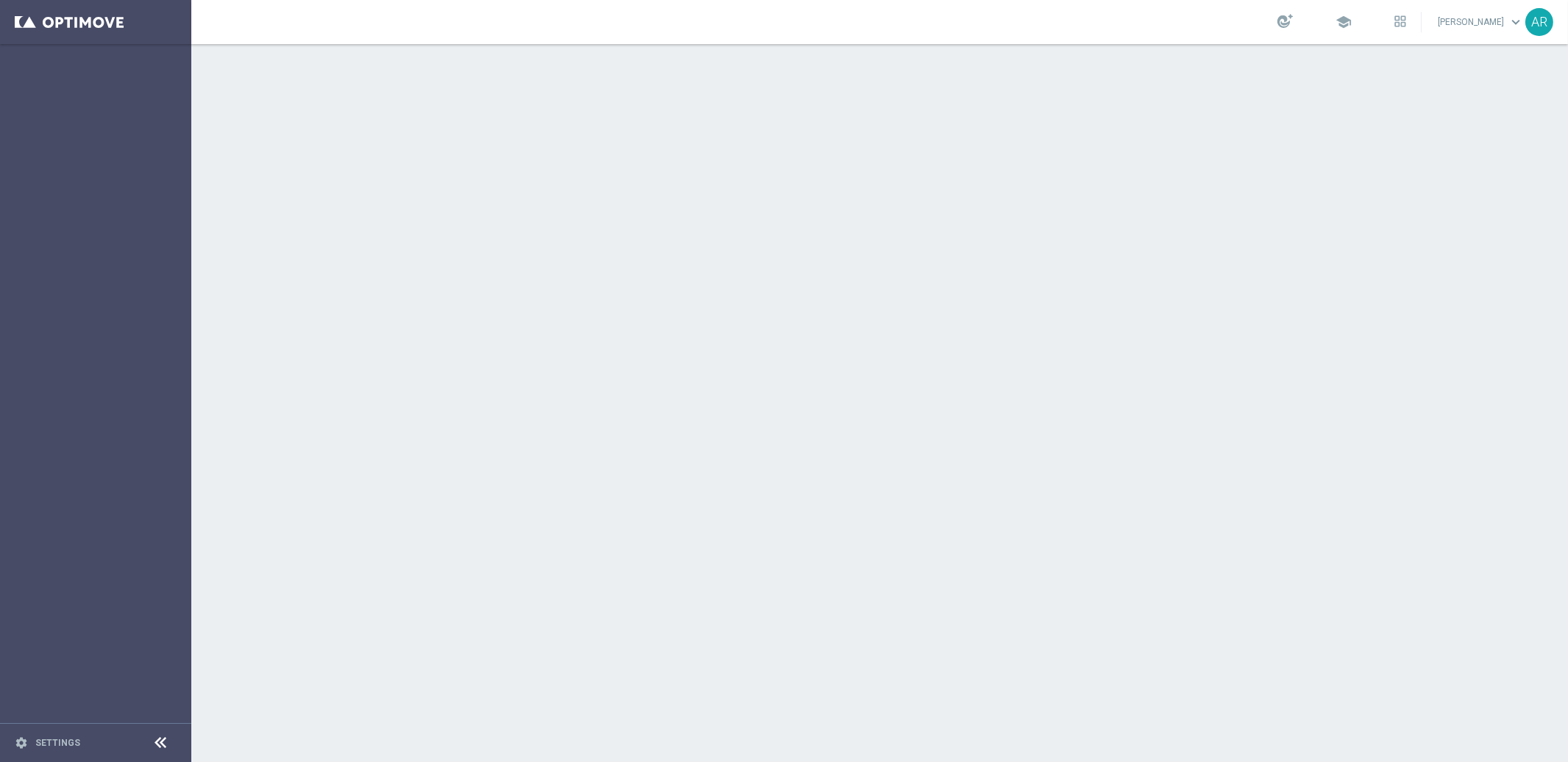
click at [443, 334] on div at bounding box center [880, 402] width 1376 height 718
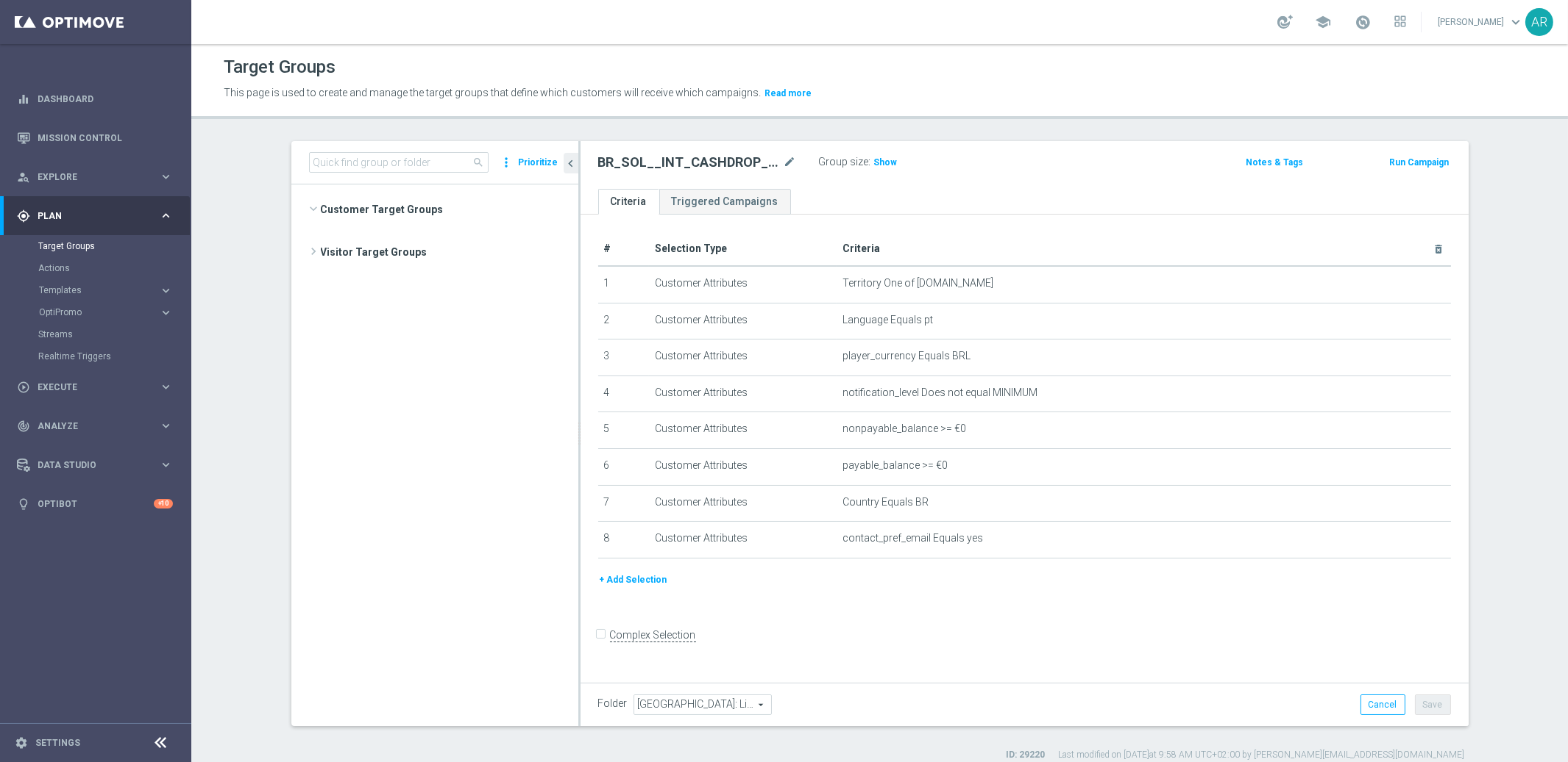
scroll to position [1124, 0]
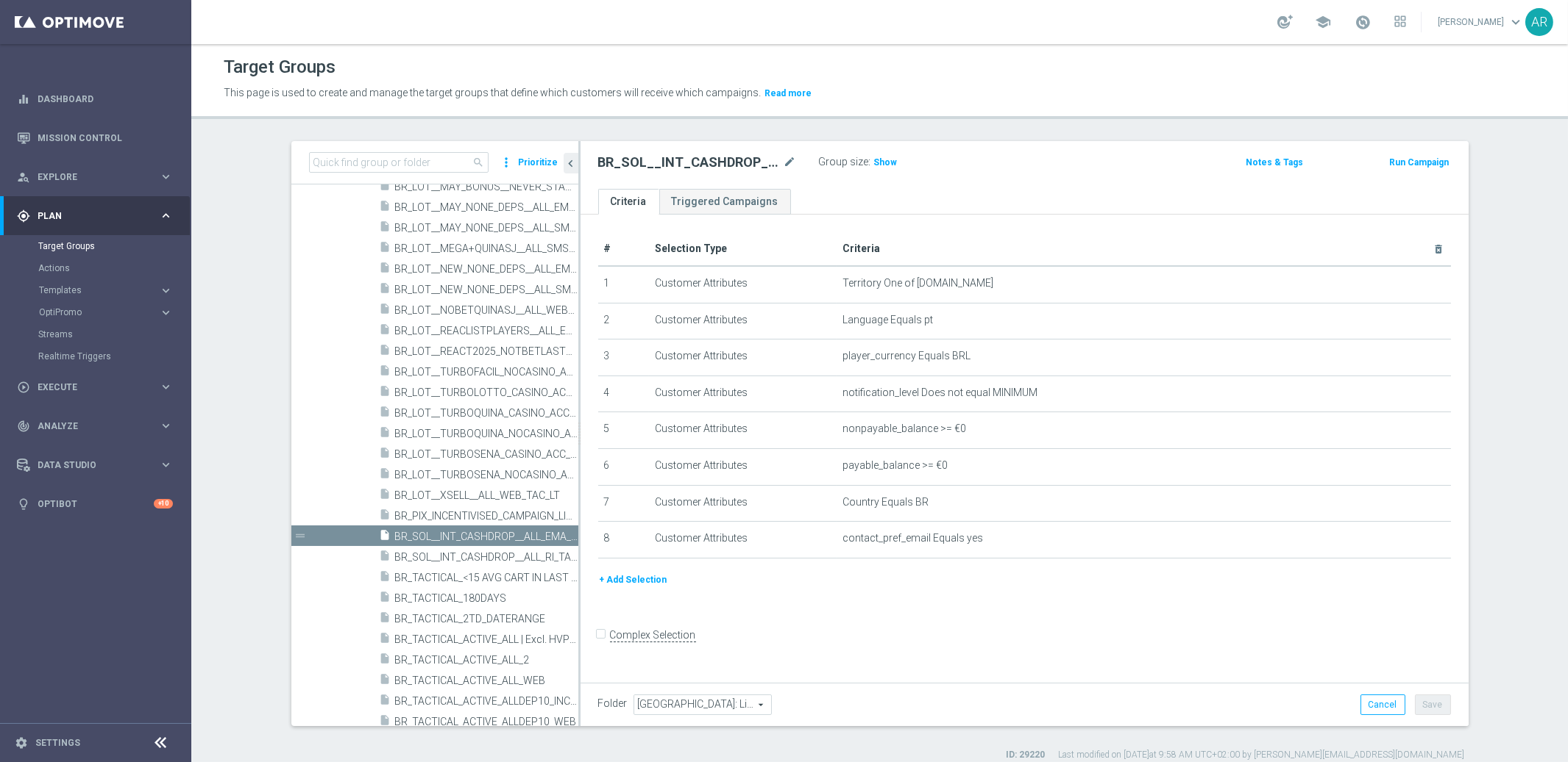
click at [629, 575] on button "+ Add Selection" at bounding box center [633, 579] width 70 height 17
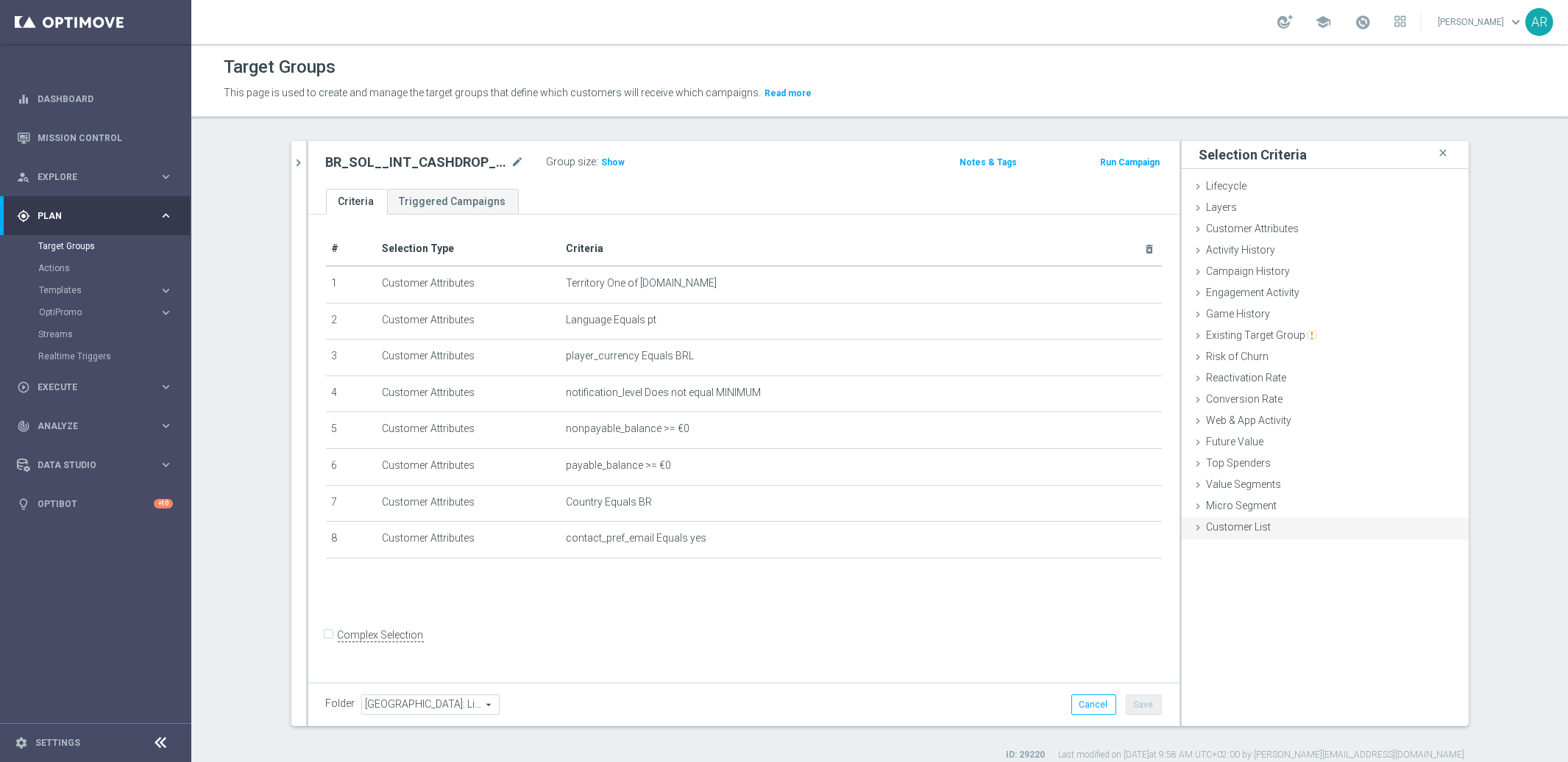
click at [1238, 524] on span "Customer List" at bounding box center [1239, 528] width 65 height 12
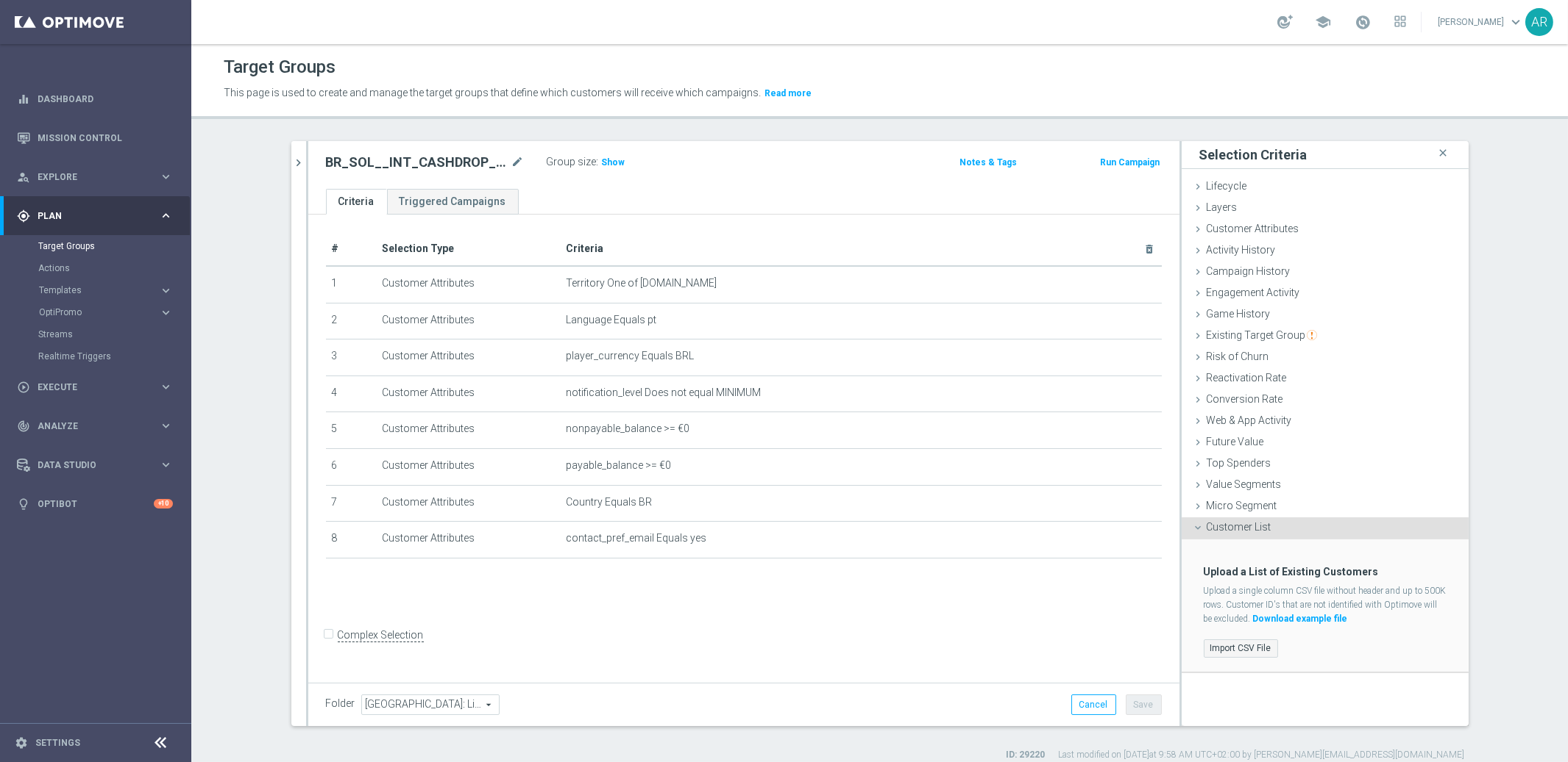
click at [1240, 643] on label "Import CSV File" at bounding box center [1241, 649] width 74 height 19
click at [0, 0] on input "Import CSV File" at bounding box center [0, 0] width 0 height 0
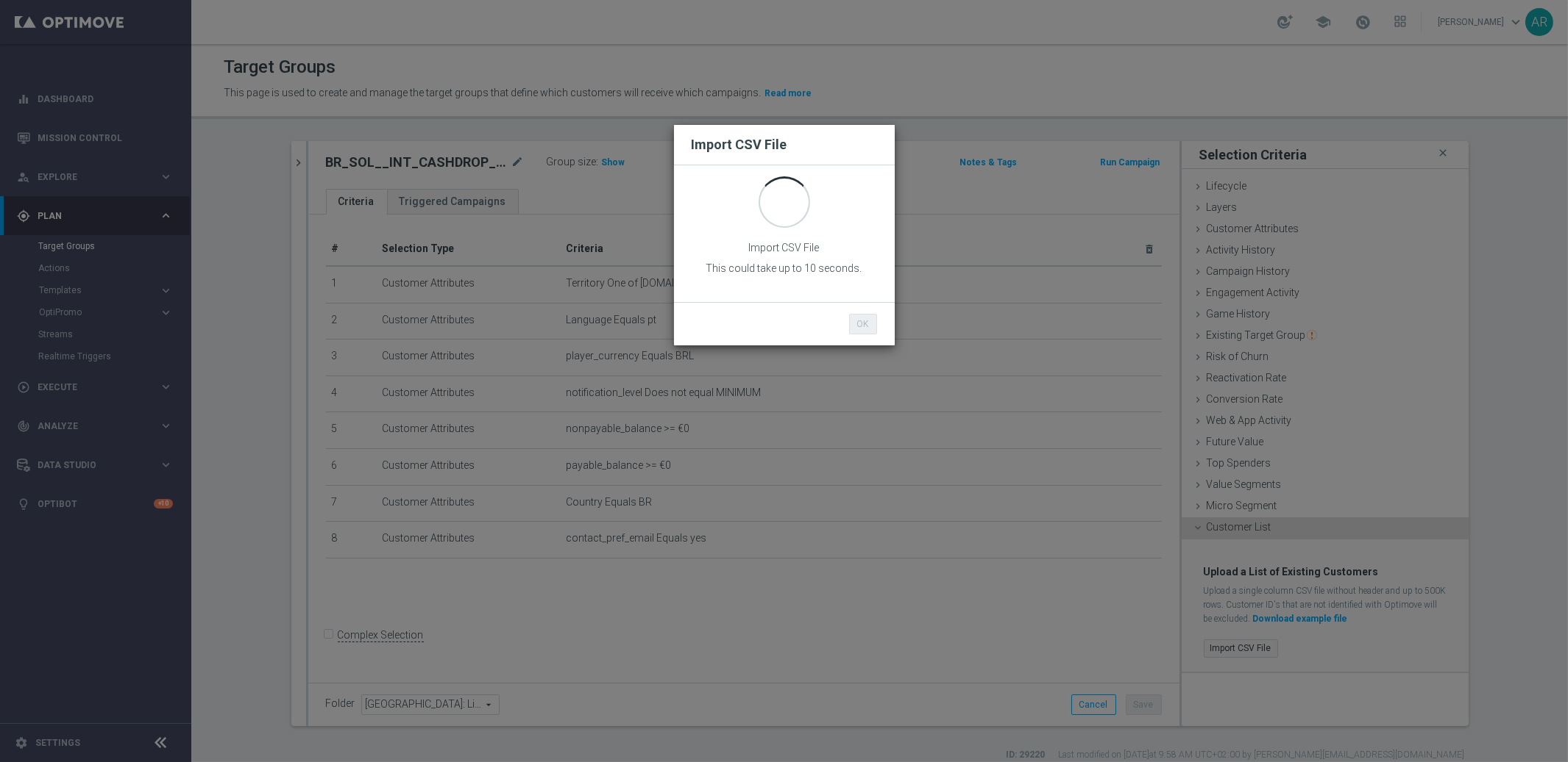
scroll to position [0, 0]
click at [857, 322] on button "OK" at bounding box center [862, 323] width 28 height 21
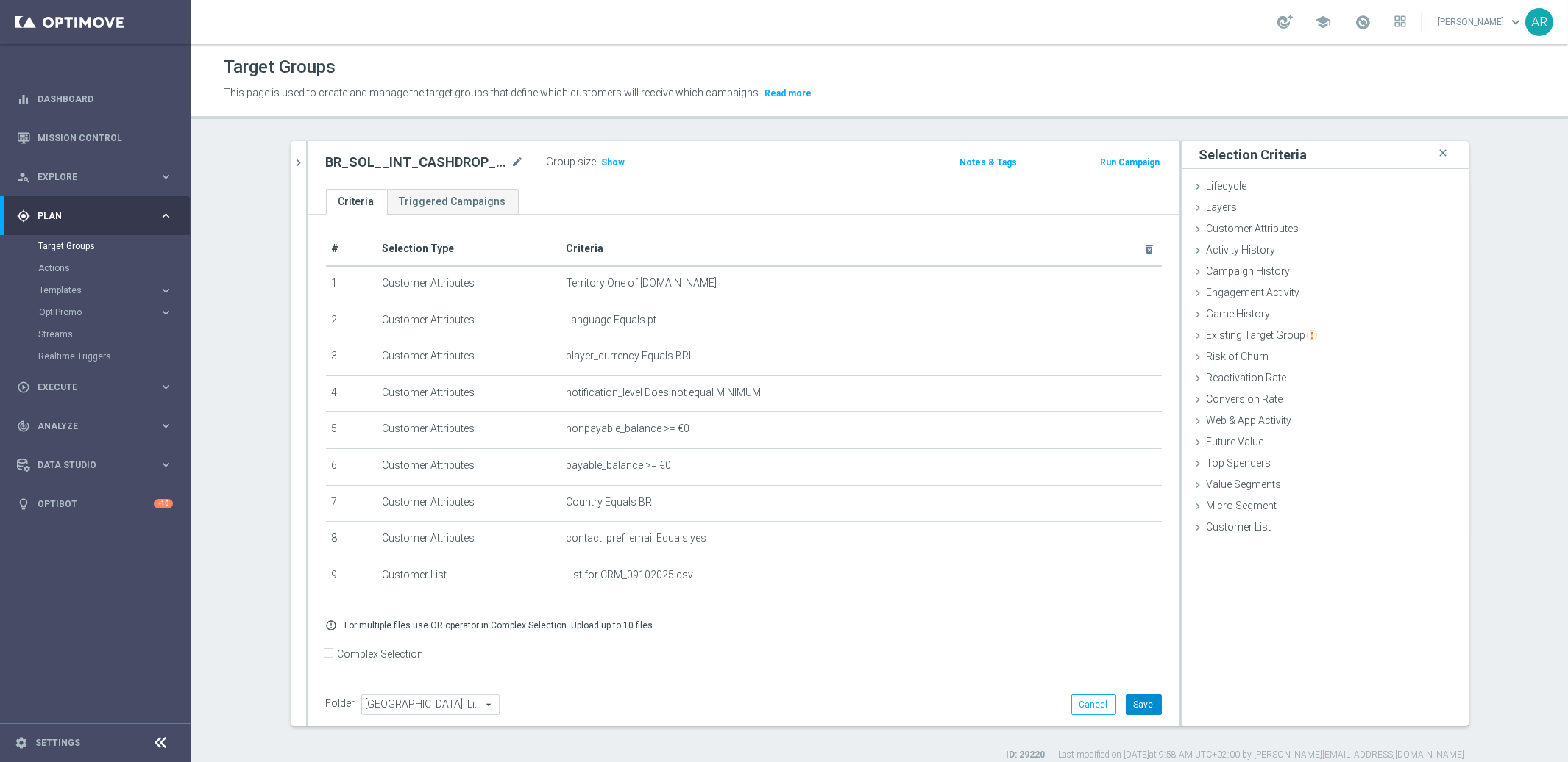
click at [1138, 710] on button "Save" at bounding box center [1143, 704] width 36 height 21
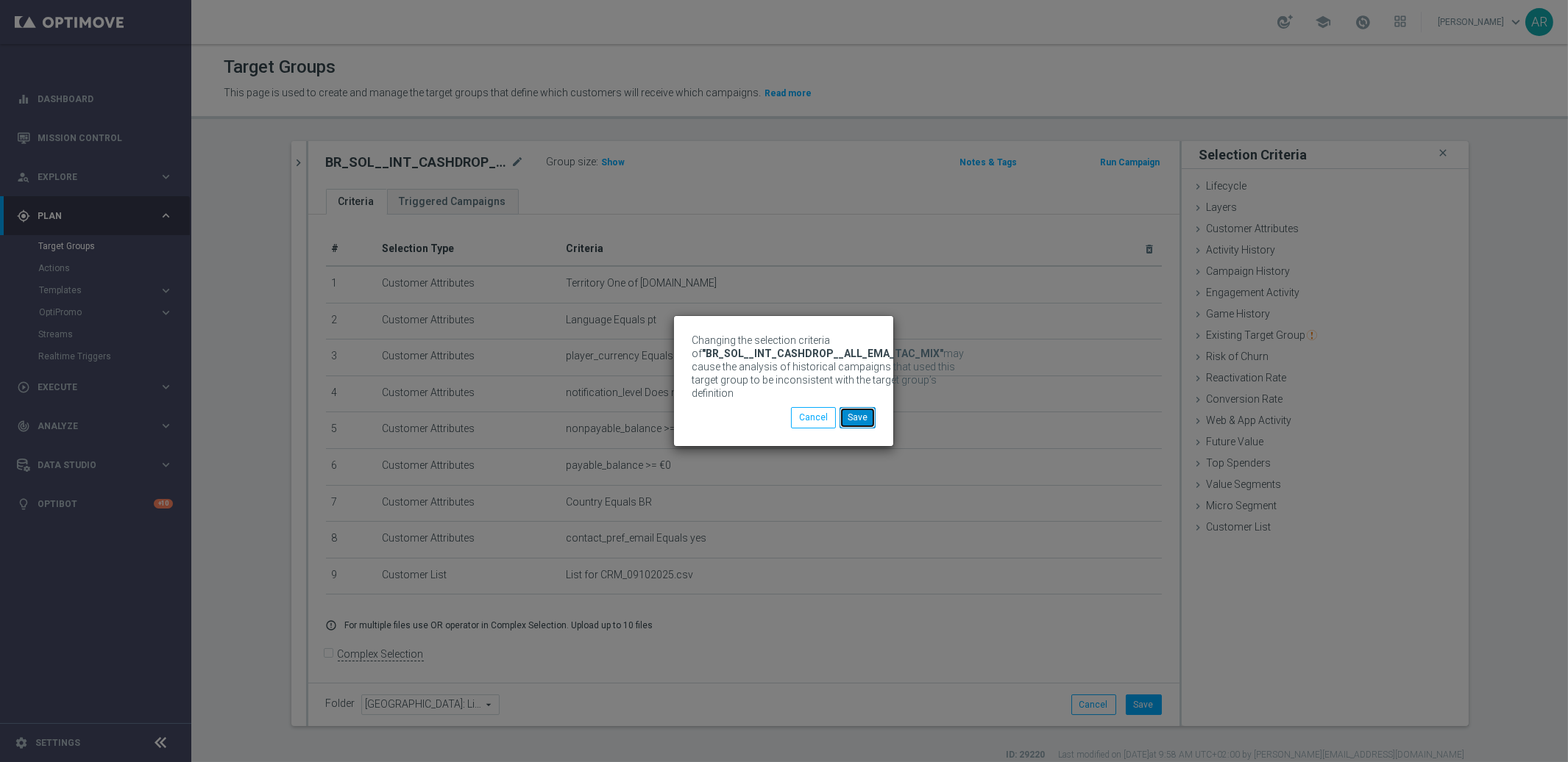
click at [856, 414] on button "Save" at bounding box center [857, 417] width 36 height 21
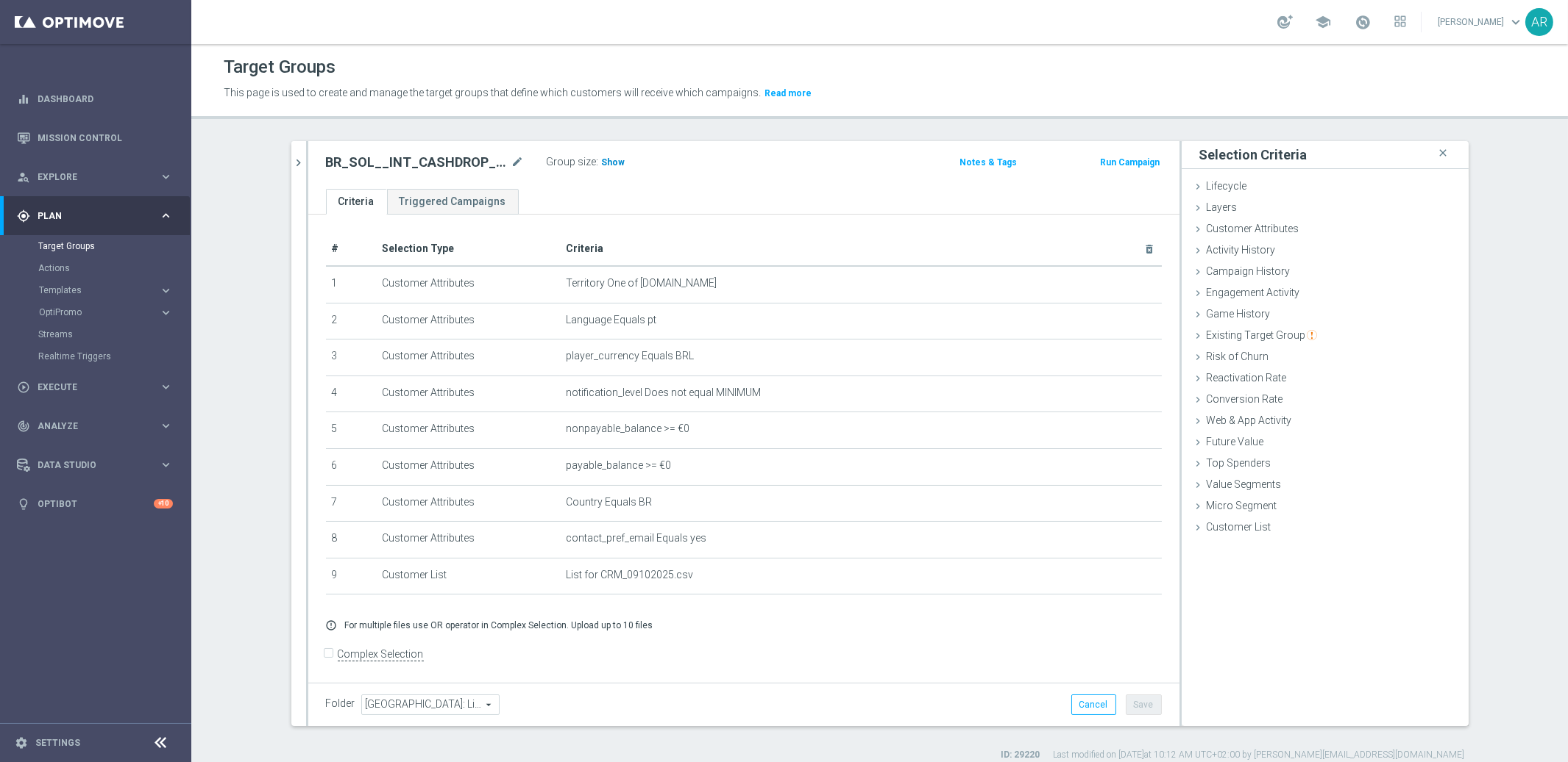
click at [612, 159] on span "Show" at bounding box center [614, 162] width 23 height 11
click at [605, 164] on span "21" at bounding box center [609, 164] width 14 height 14
click at [603, 159] on span "21" at bounding box center [609, 164] width 14 height 14
click at [608, 164] on span "21" at bounding box center [609, 164] width 14 height 14
click at [608, 162] on span "21" at bounding box center [609, 164] width 14 height 14
